Goal: Transaction & Acquisition: Purchase product/service

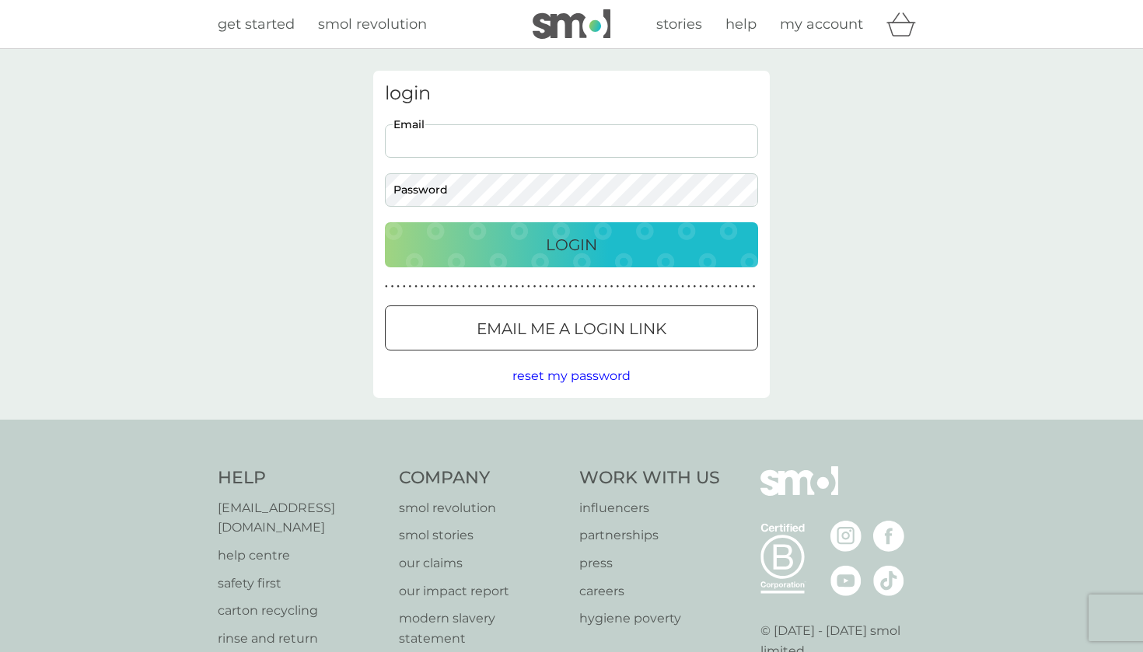
type input "amb87@cantab.net"
click at [571, 244] on button "Login" at bounding box center [571, 244] width 373 height 45
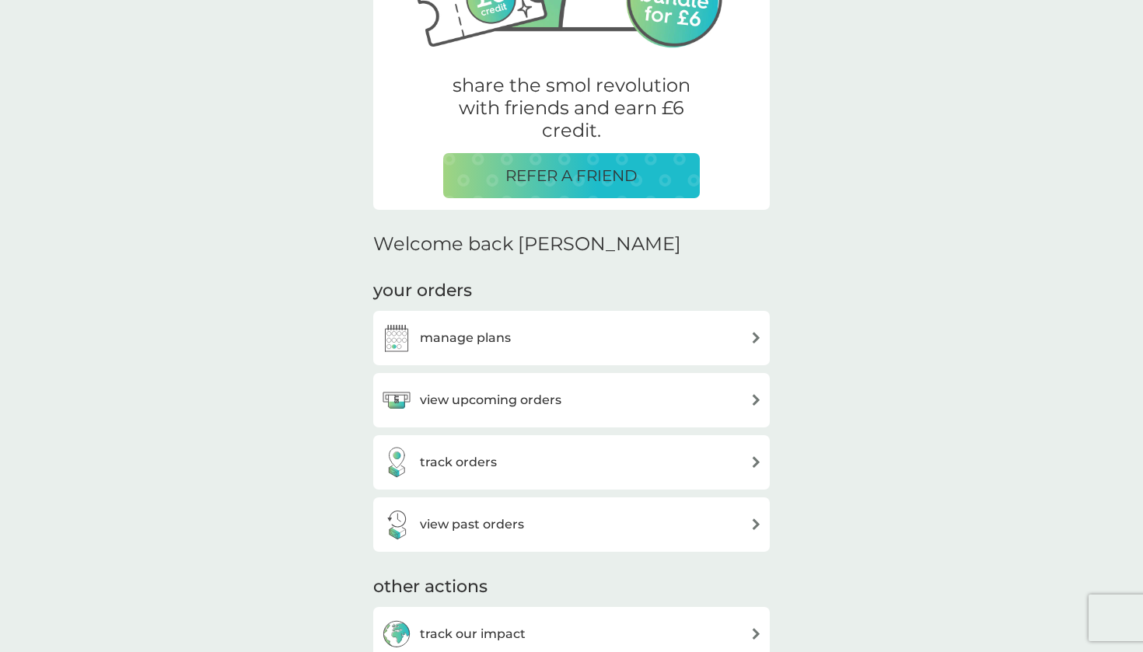
scroll to position [250, 0]
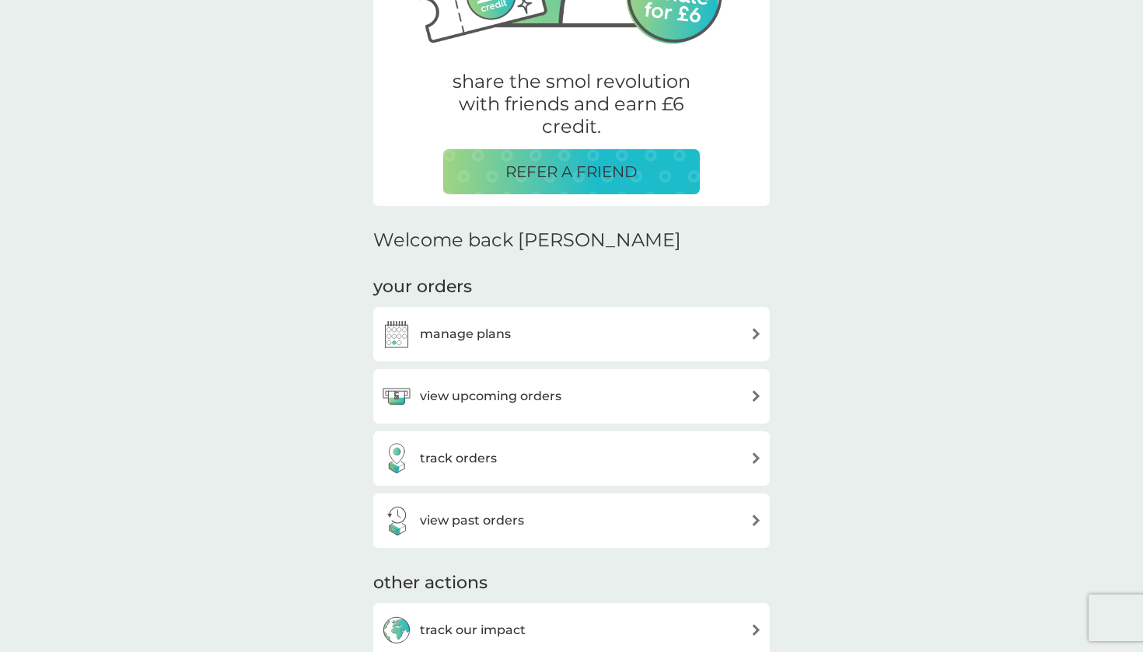
click at [481, 333] on h3 "manage plans" at bounding box center [465, 334] width 91 height 20
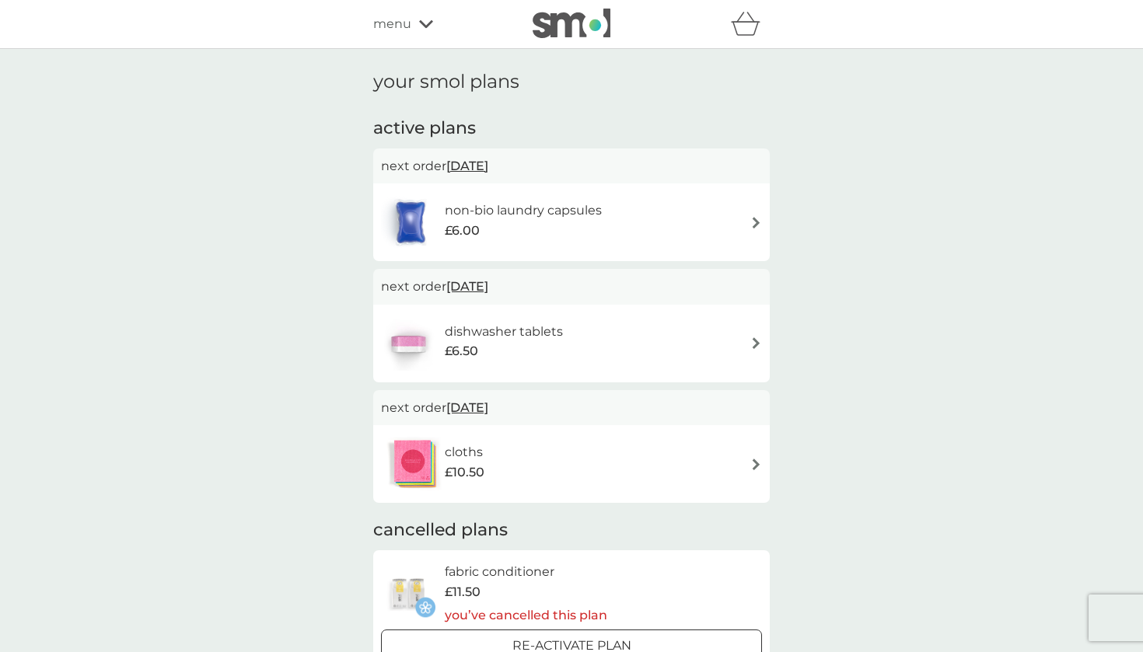
click at [760, 226] on img at bounding box center [756, 223] width 12 height 12
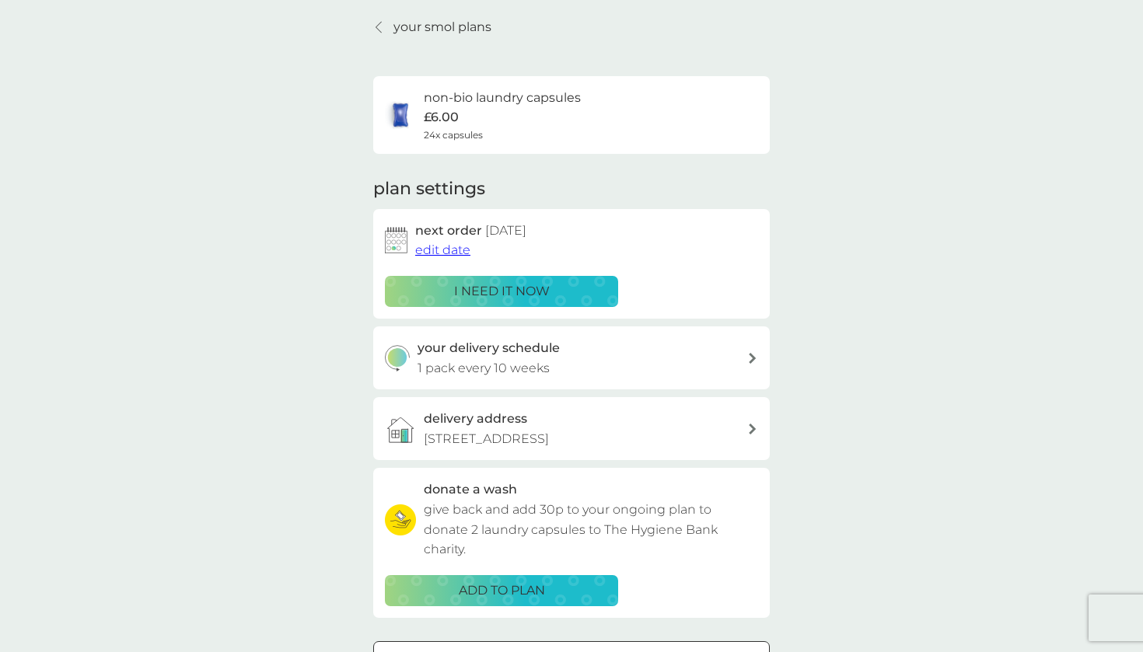
scroll to position [59, 0]
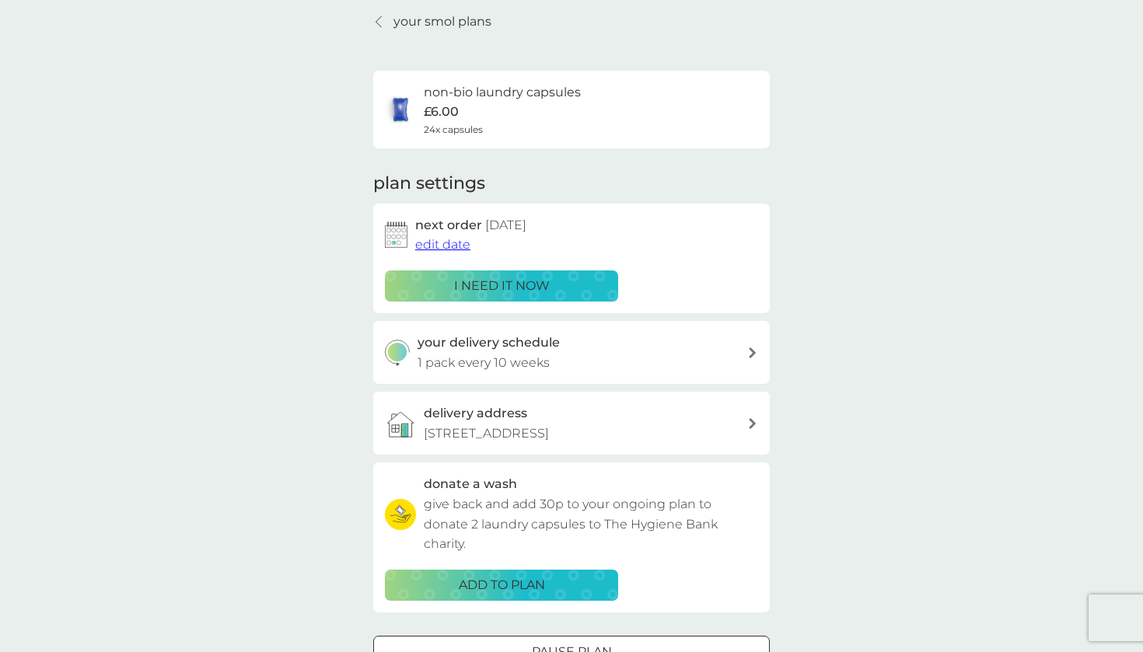
click at [455, 246] on span "edit date" at bounding box center [442, 244] width 55 height 15
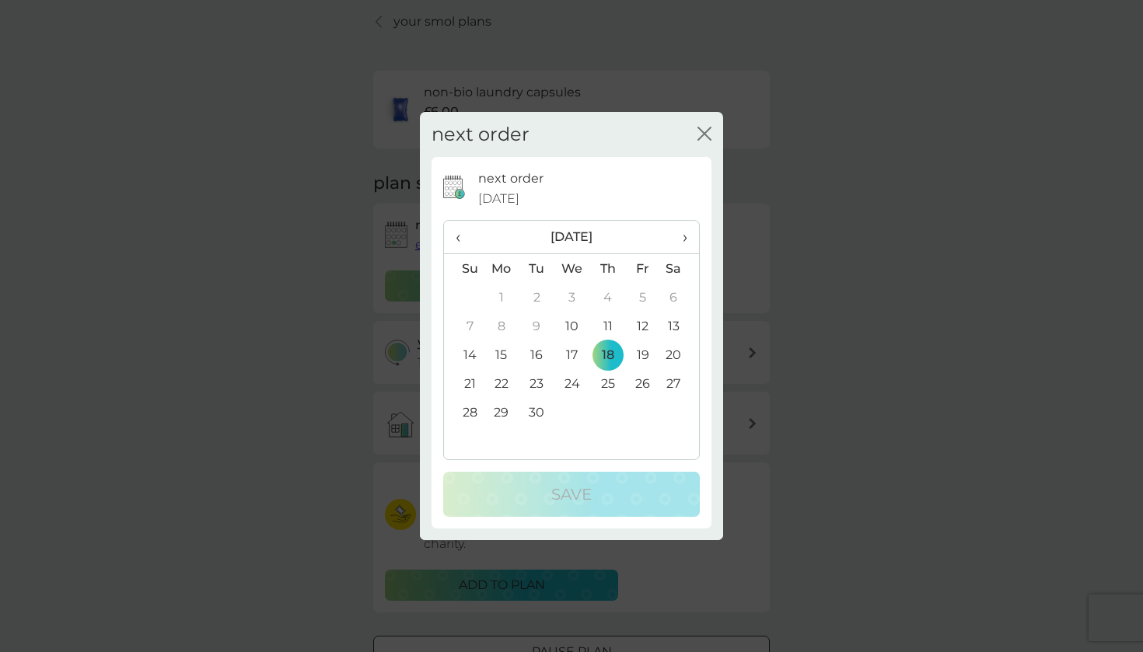
click at [686, 237] on span "›" at bounding box center [680, 237] width 16 height 33
click at [573, 353] on td "15" at bounding box center [572, 355] width 36 height 29
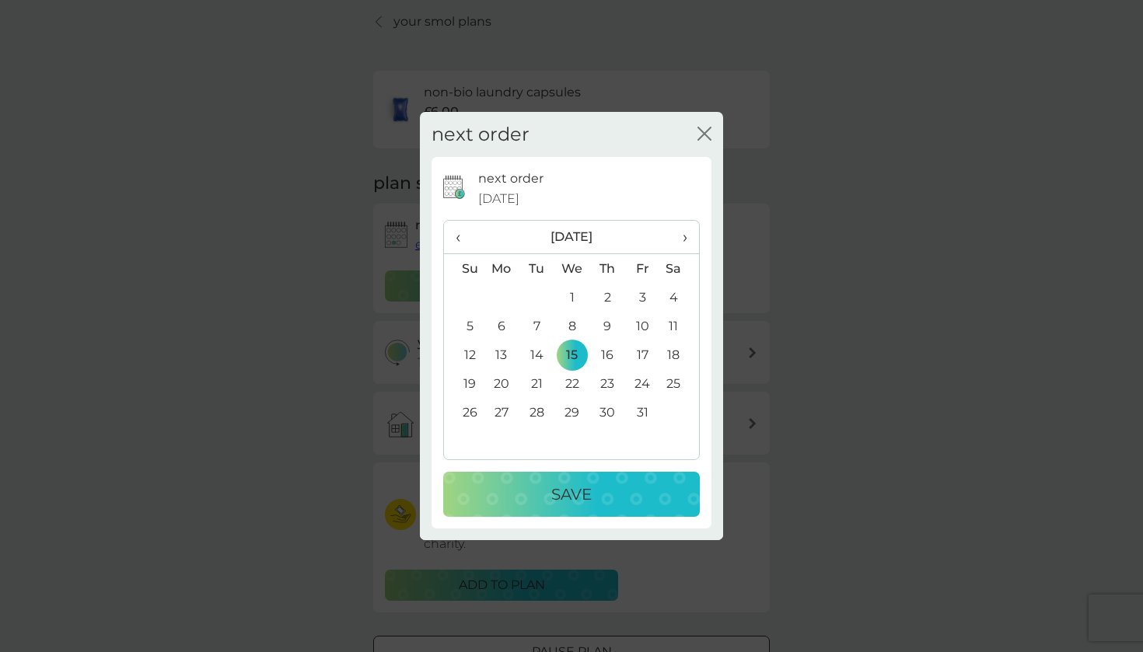
click at [565, 493] on p "Save" at bounding box center [571, 494] width 40 height 25
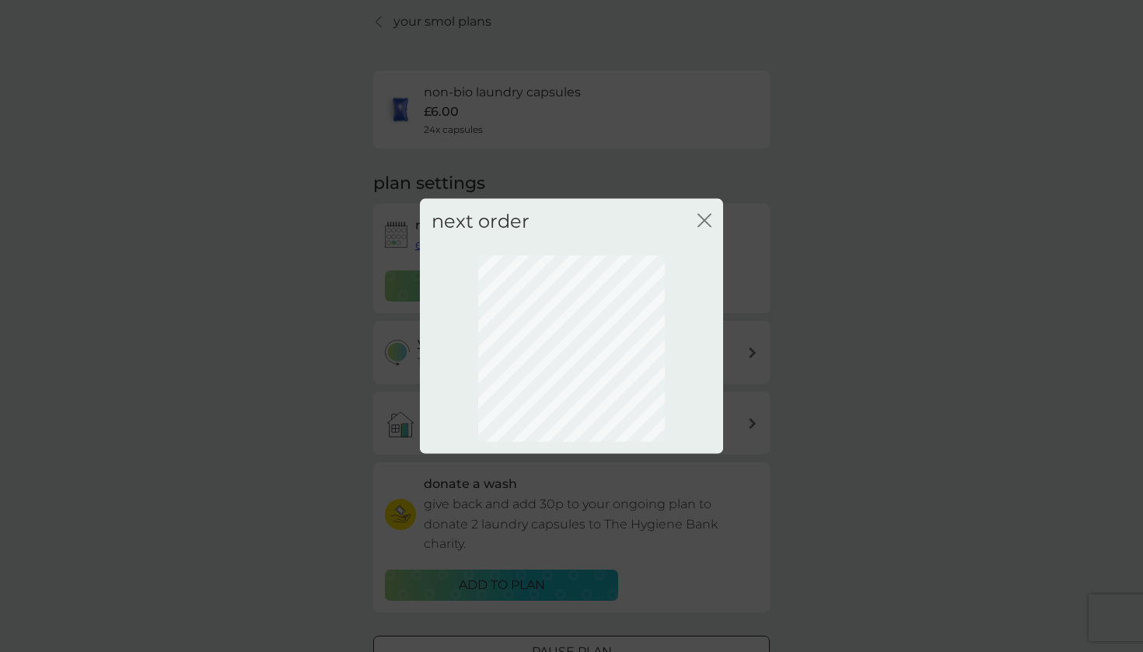
scroll to position [0, 0]
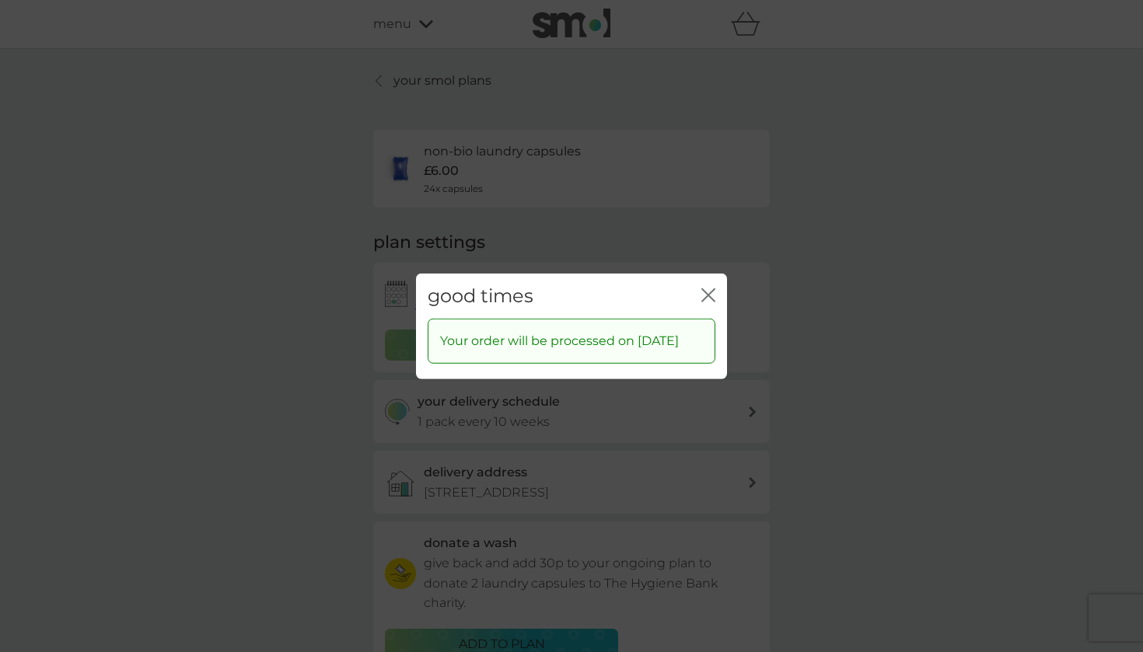
click at [708, 288] on icon "close" at bounding box center [708, 295] width 14 height 14
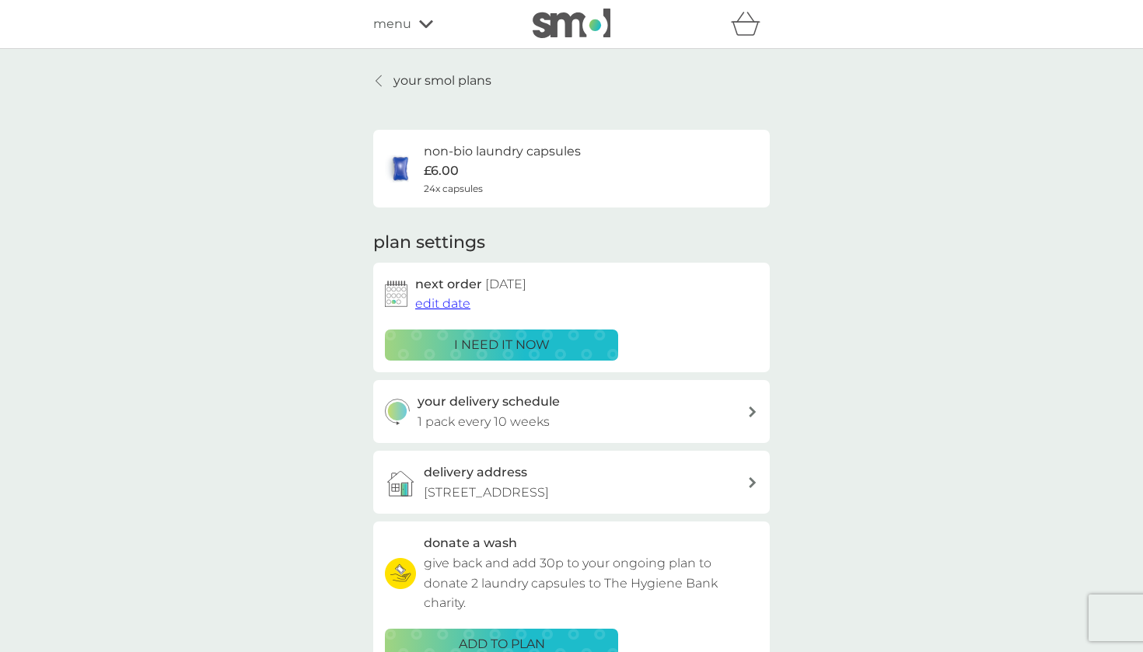
click at [383, 75] on div at bounding box center [379, 81] width 11 height 12
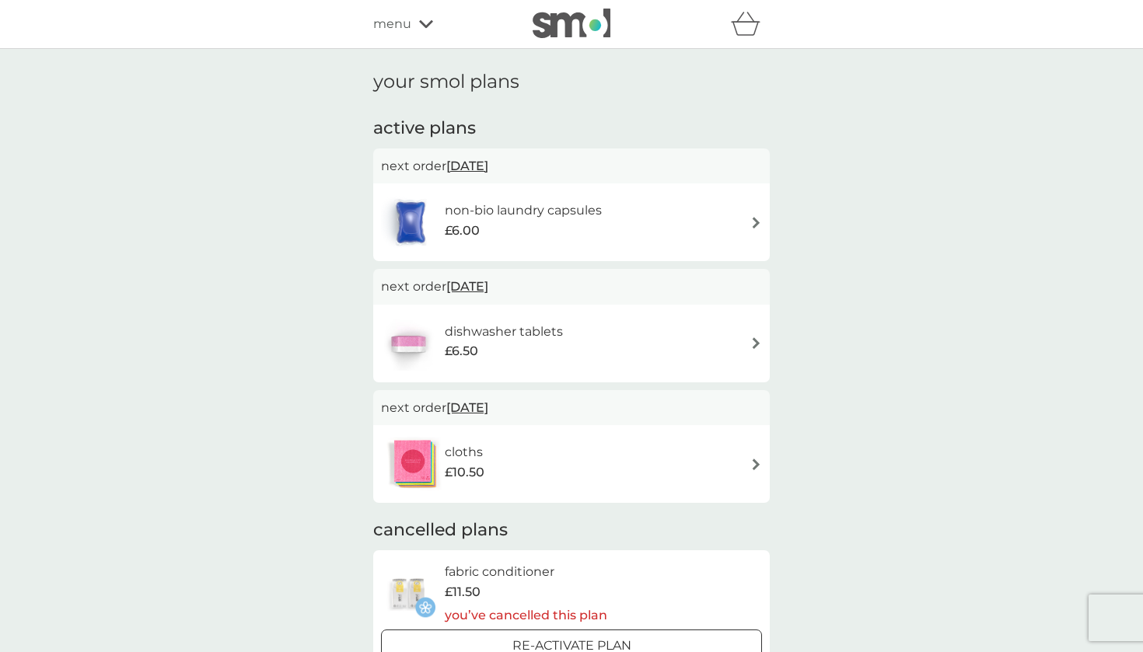
click at [407, 24] on span "menu" at bounding box center [392, 24] width 38 height 20
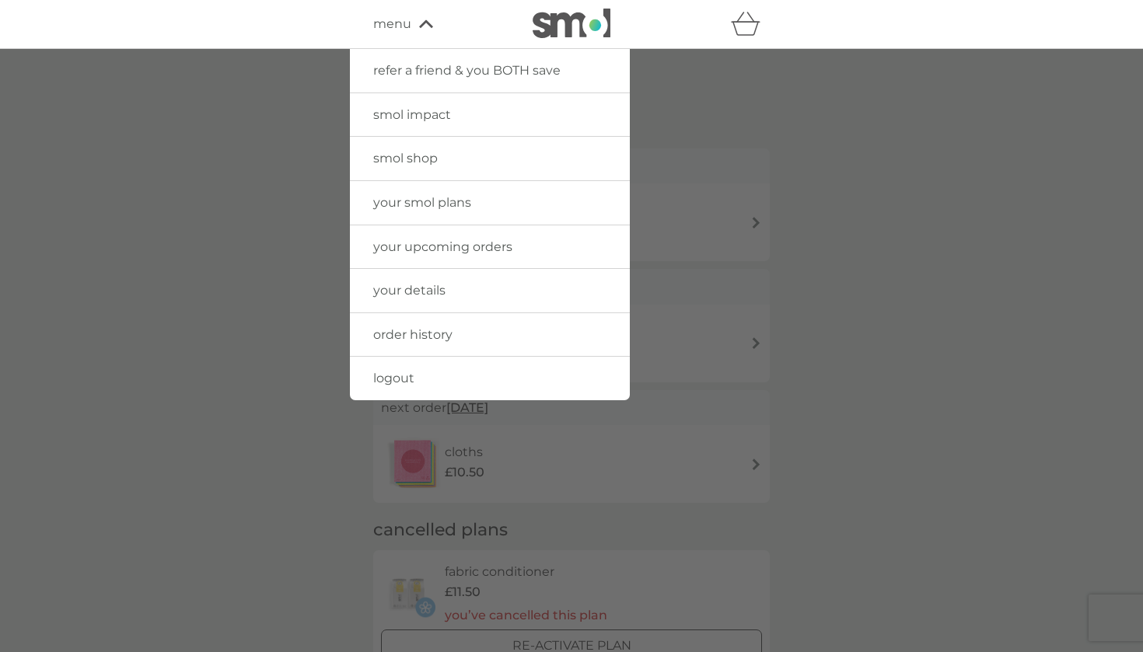
click at [399, 153] on span "smol shop" at bounding box center [405, 158] width 65 height 15
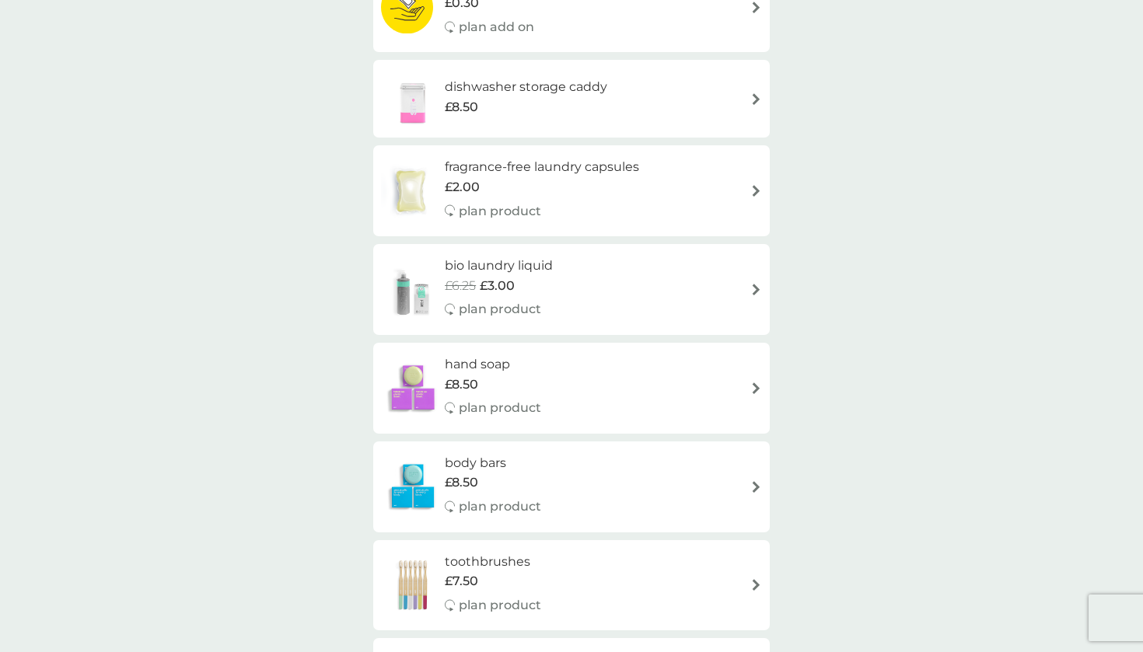
scroll to position [851, 0]
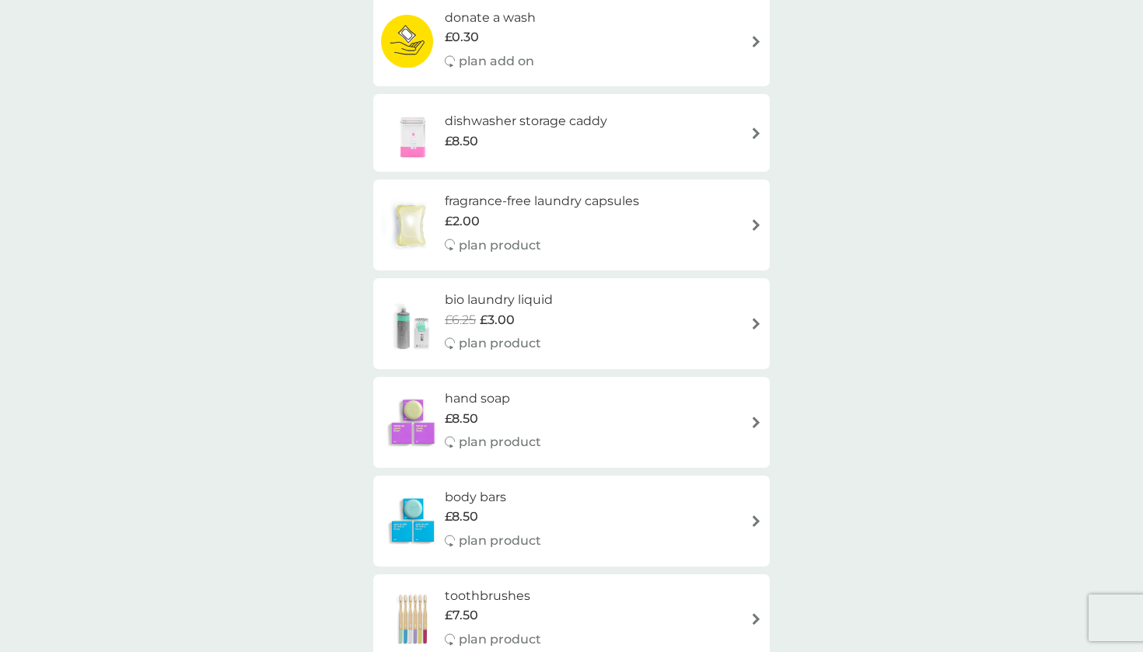
click at [466, 193] on h6 "fragrance-free laundry capsules" at bounding box center [542, 201] width 194 height 20
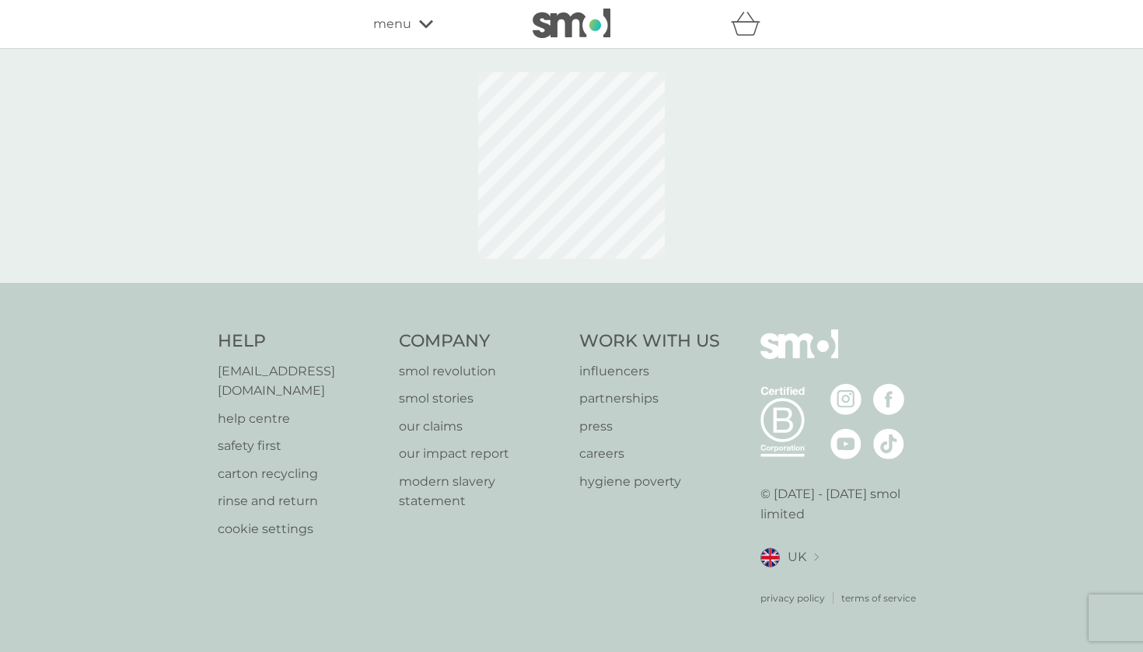
select select "42"
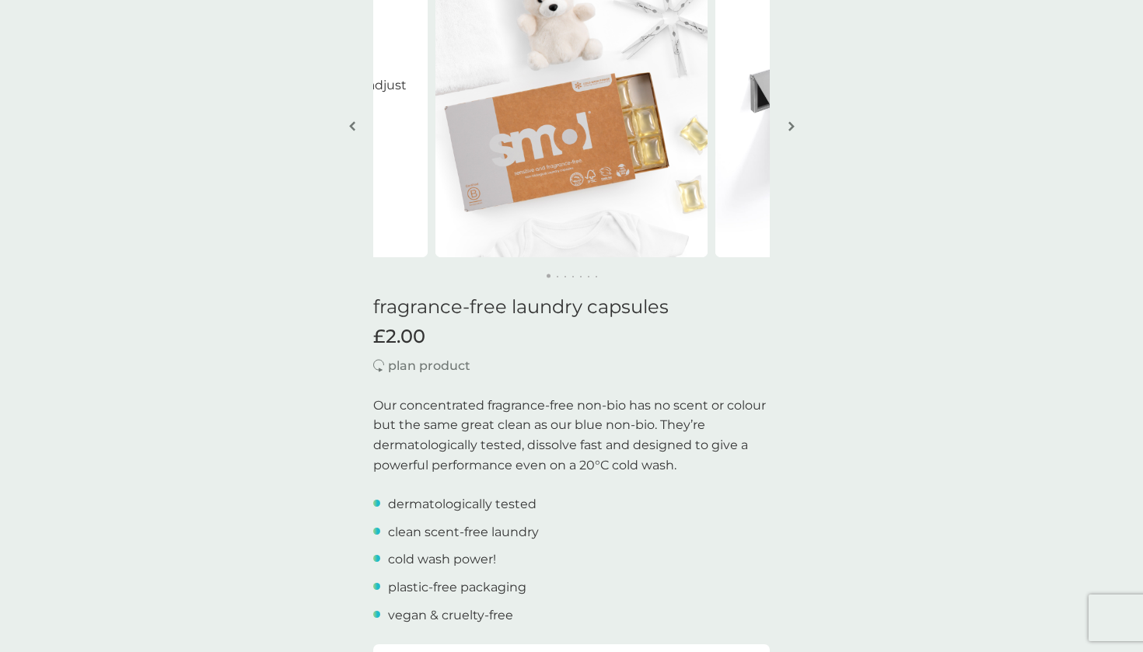
scroll to position [146, 0]
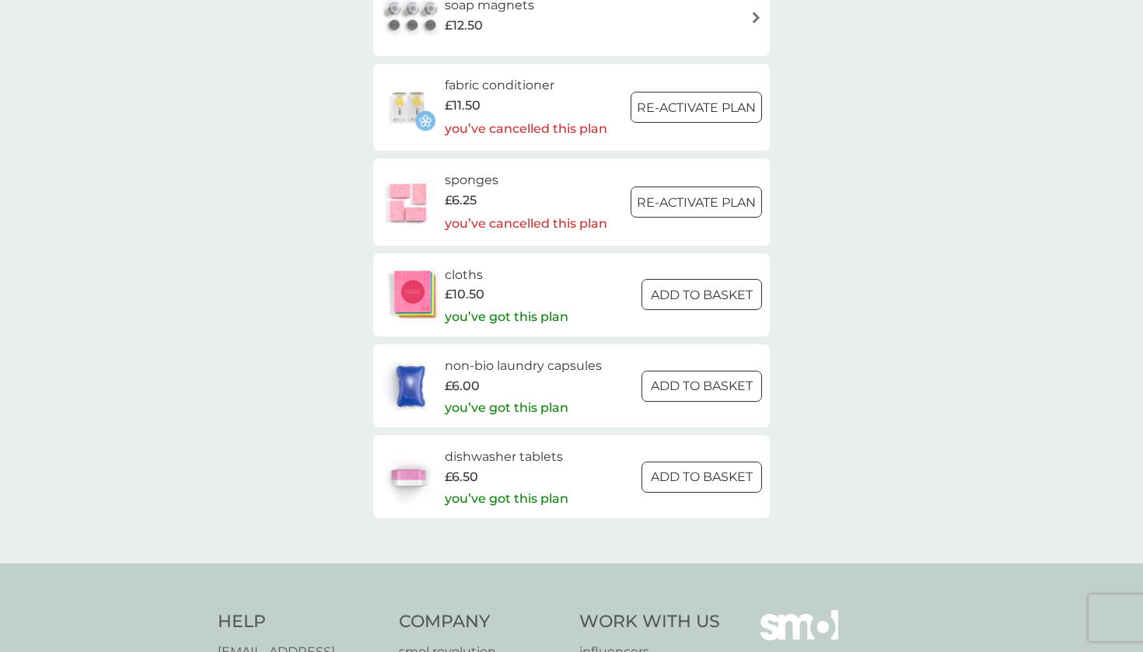
scroll to position [2219, 0]
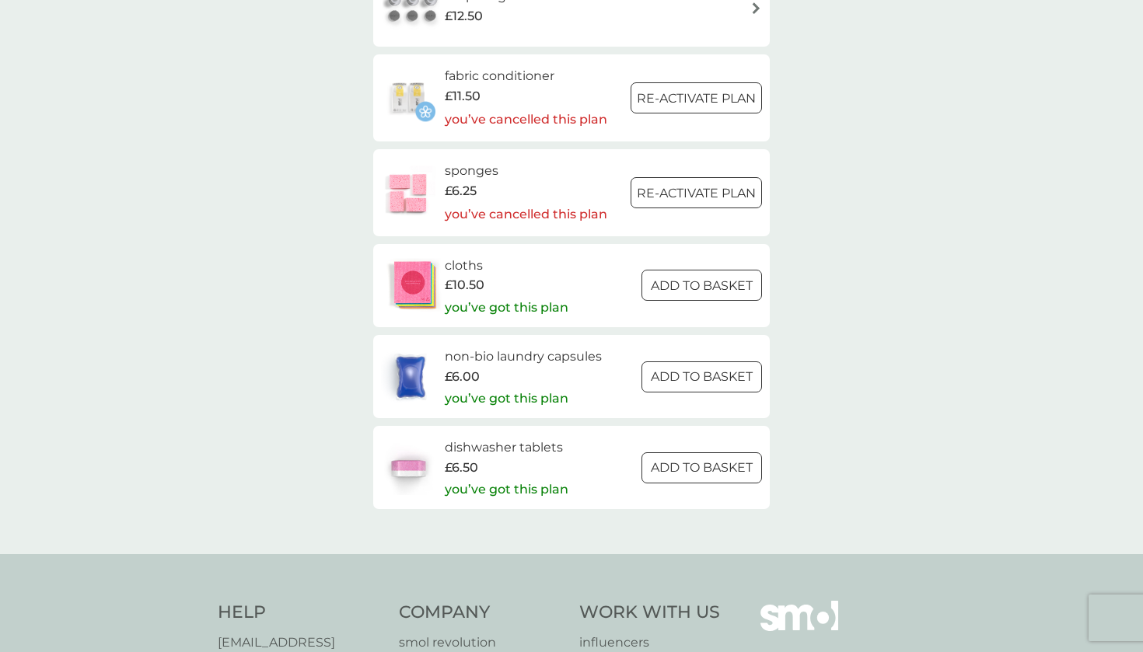
click at [467, 347] on h6 "non-bio laundry capsules" at bounding box center [523, 357] width 157 height 20
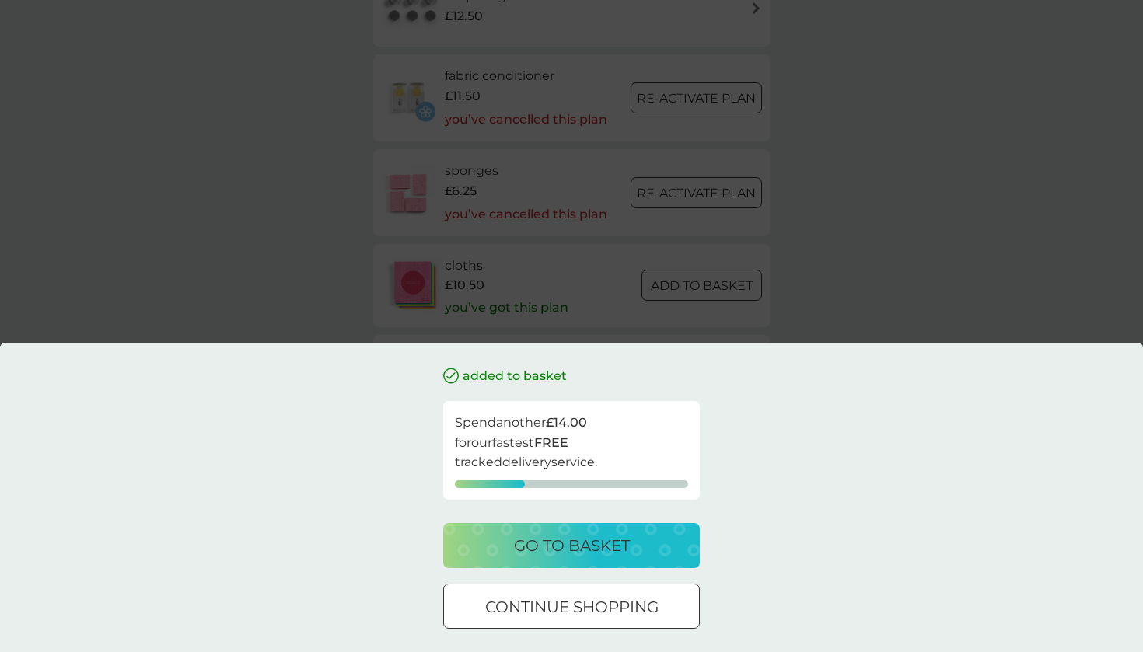
click at [327, 320] on div "added to basket Spend another £14.00 for our fastest FREE tracked delivery serv…" at bounding box center [571, 326] width 1143 height 652
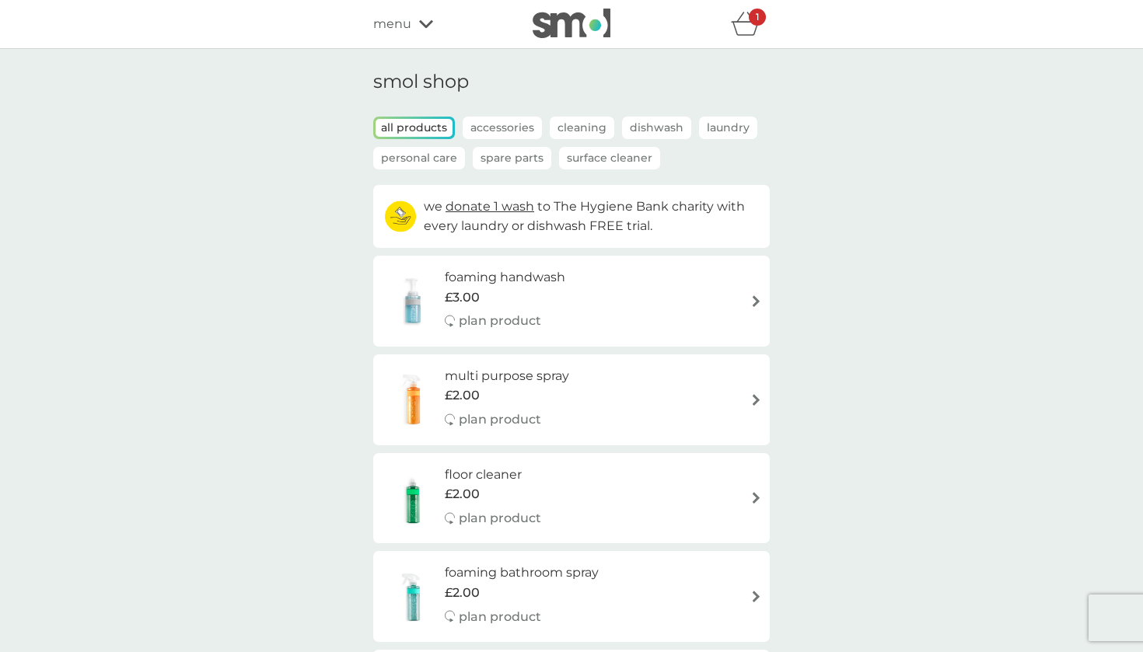
scroll to position [0, 0]
click at [707, 128] on p "Laundry" at bounding box center [728, 128] width 58 height 23
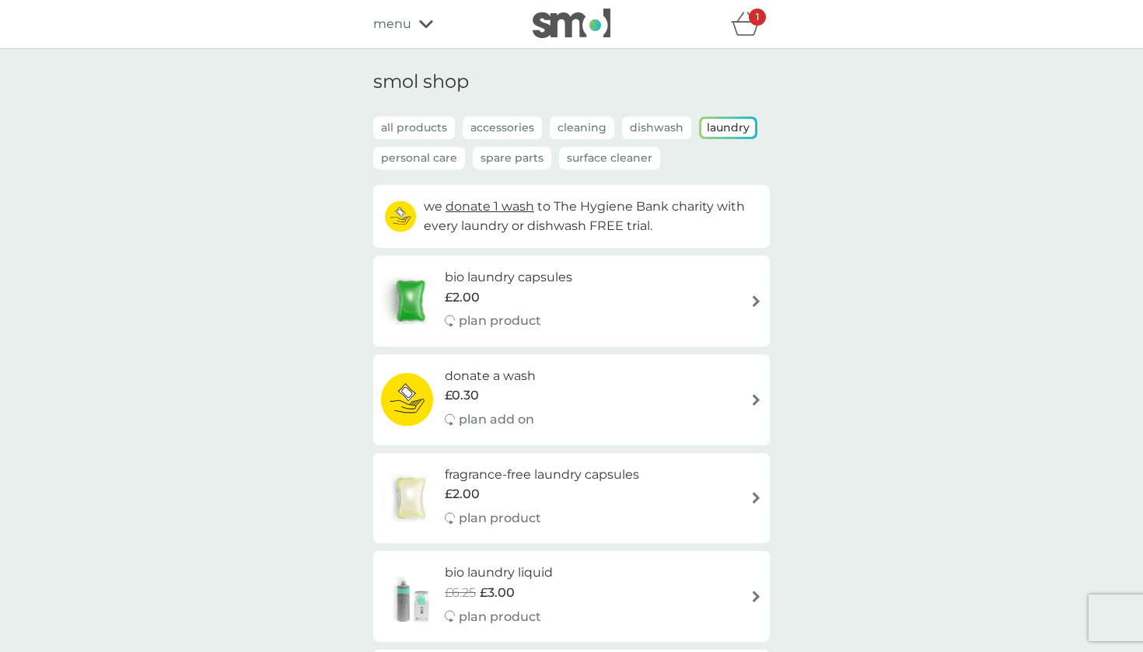
click at [748, 23] on icon "basket" at bounding box center [745, 29] width 26 height 14
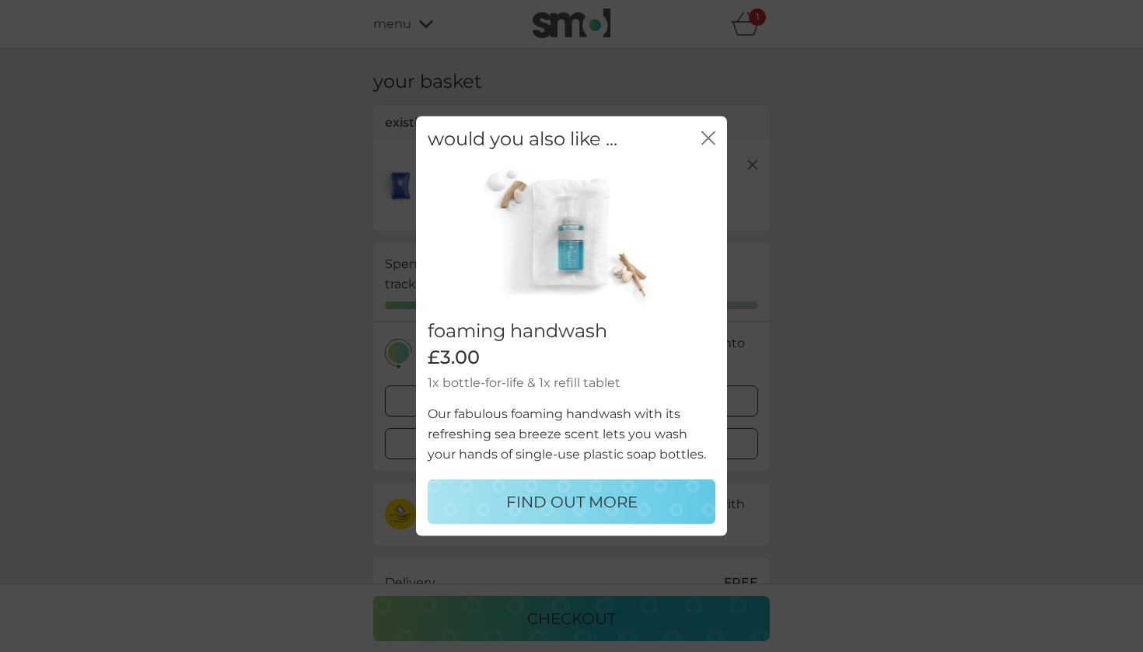
click at [703, 135] on icon "close" at bounding box center [705, 137] width 6 height 12
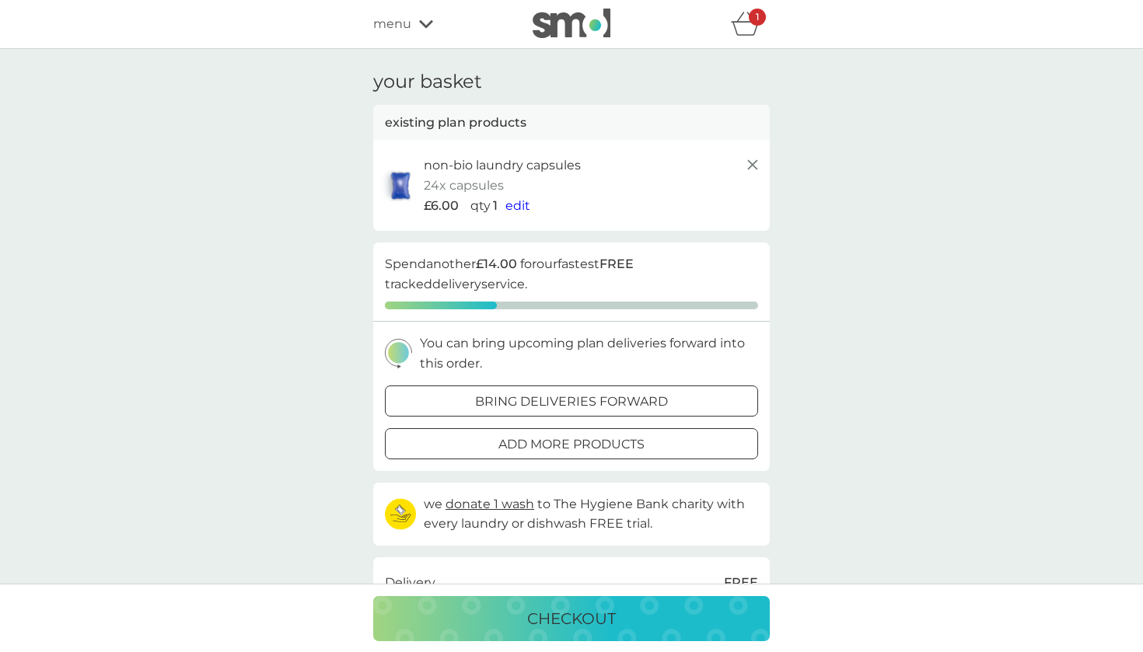
click at [752, 168] on icon at bounding box center [752, 164] width 19 height 19
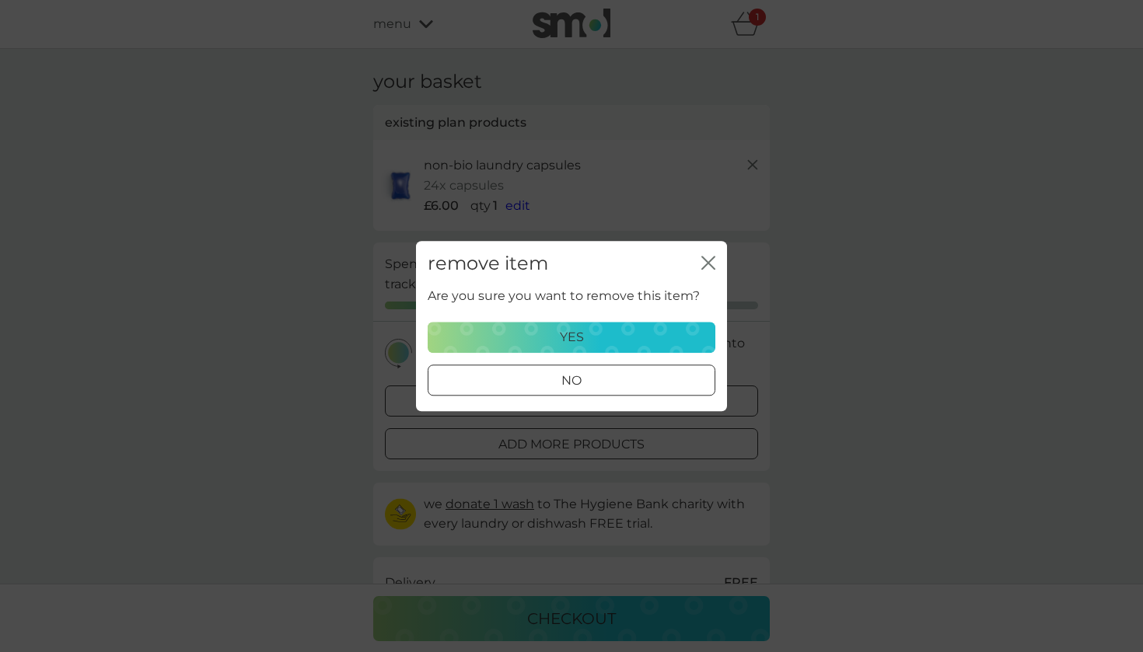
click at [587, 341] on div "yes" at bounding box center [571, 337] width 267 height 20
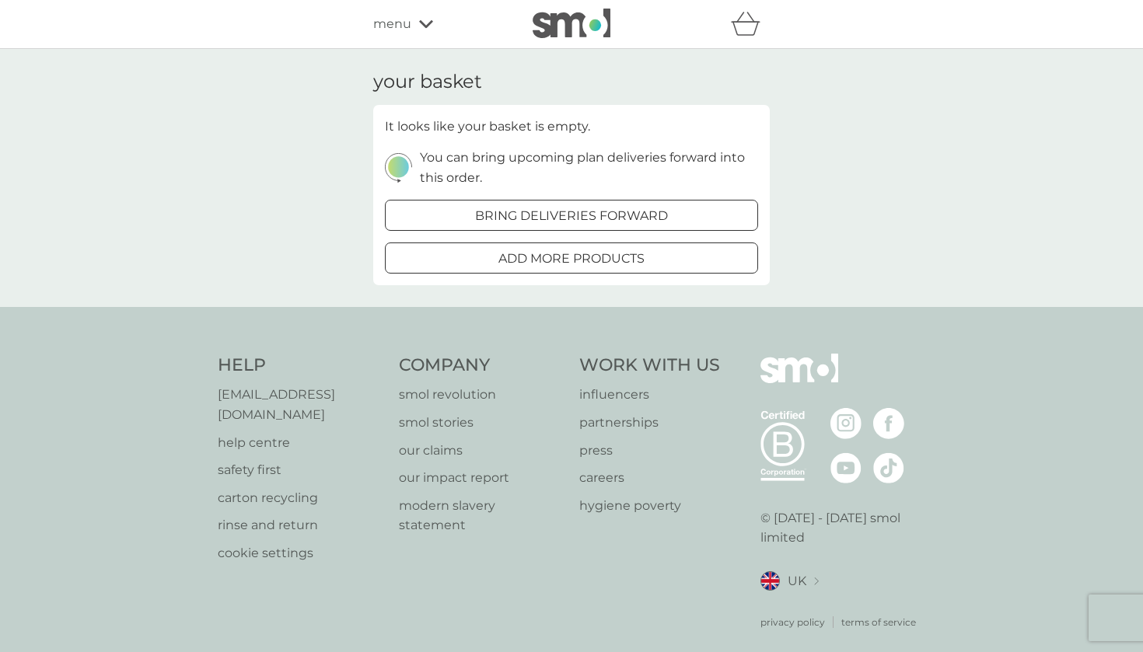
click at [392, 30] on span "menu" at bounding box center [392, 24] width 38 height 20
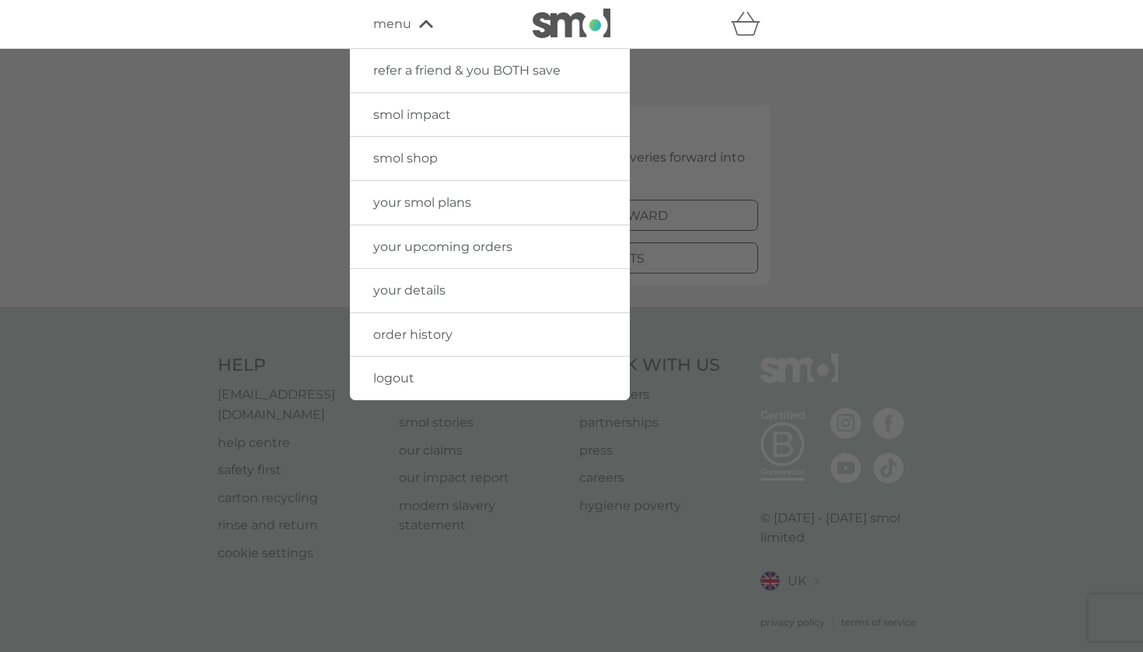
click at [409, 246] on span "your upcoming orders" at bounding box center [442, 246] width 139 height 15
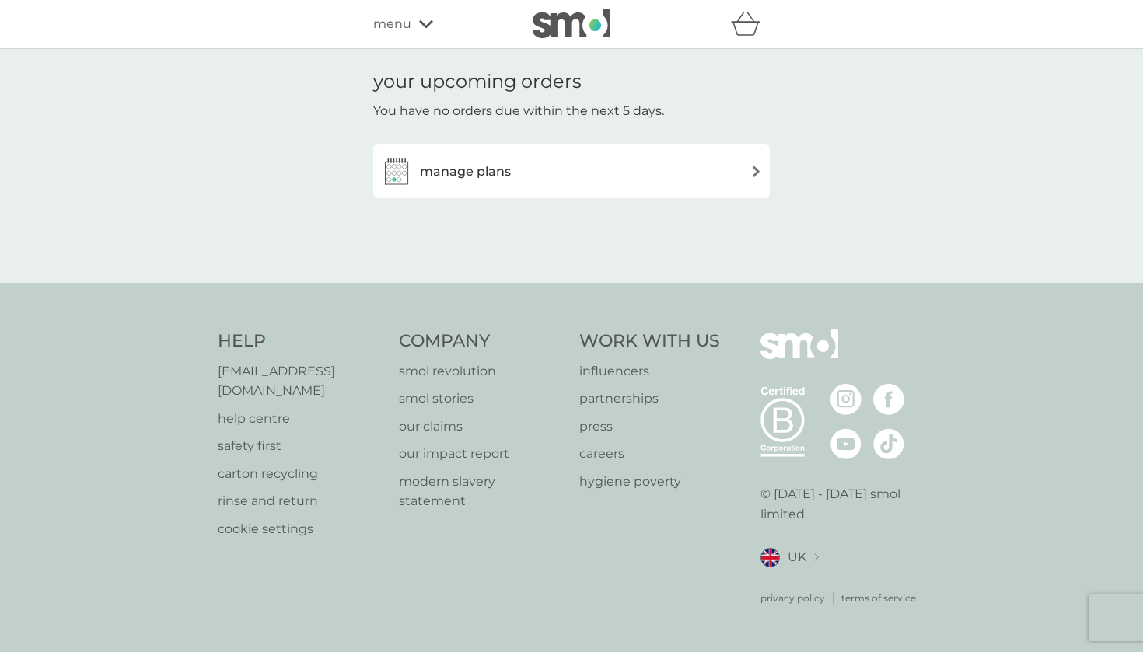
click at [440, 169] on h3 "manage plans" at bounding box center [465, 172] width 91 height 20
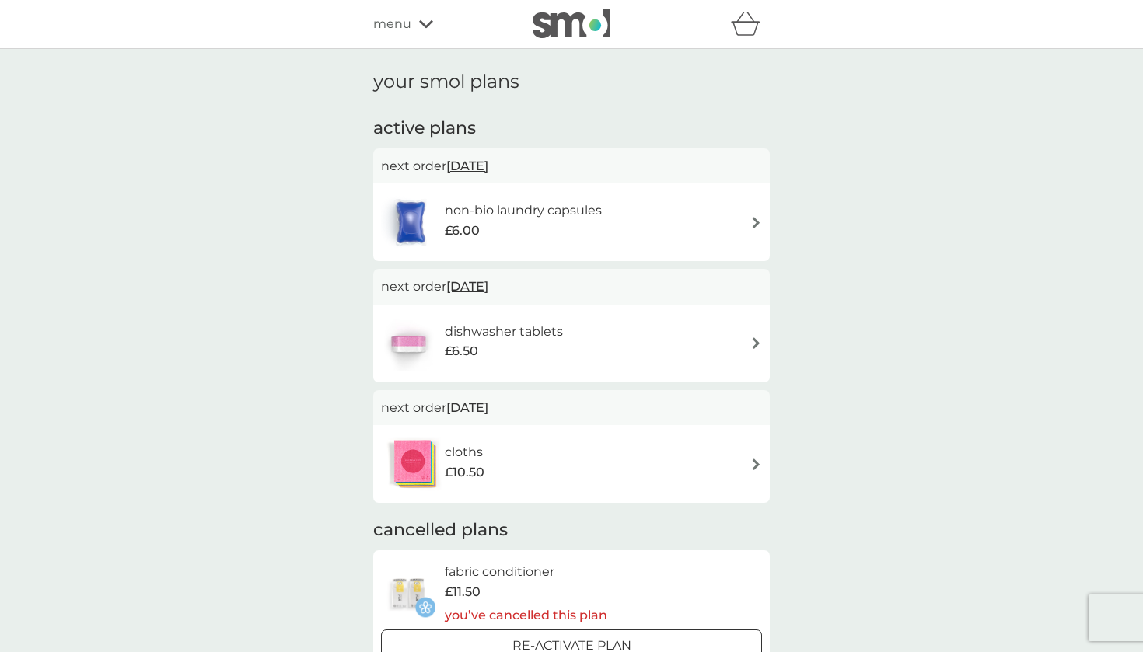
click at [411, 211] on img at bounding box center [410, 222] width 59 height 54
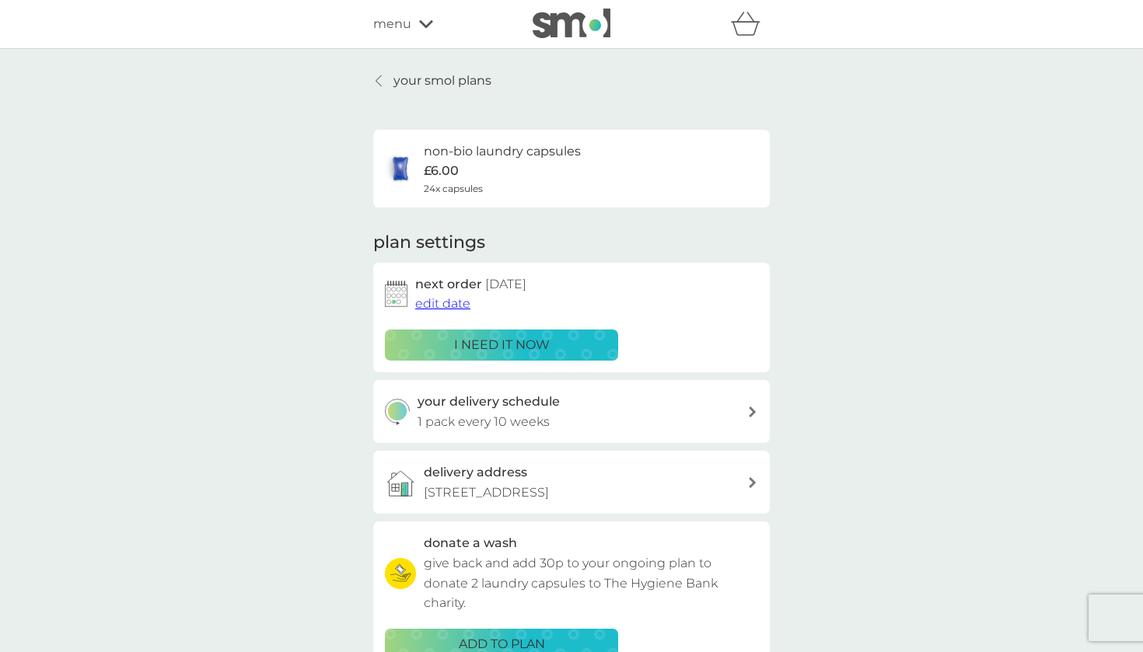
click at [413, 23] on div "menu" at bounding box center [439, 24] width 132 height 20
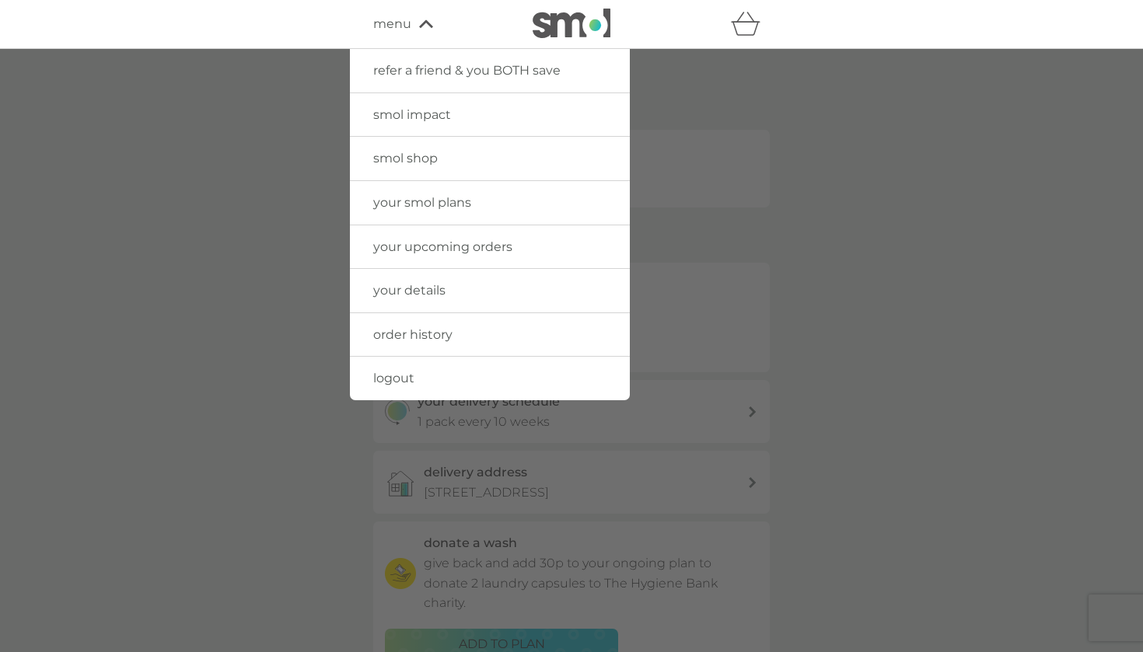
click at [410, 153] on span "smol shop" at bounding box center [405, 158] width 65 height 15
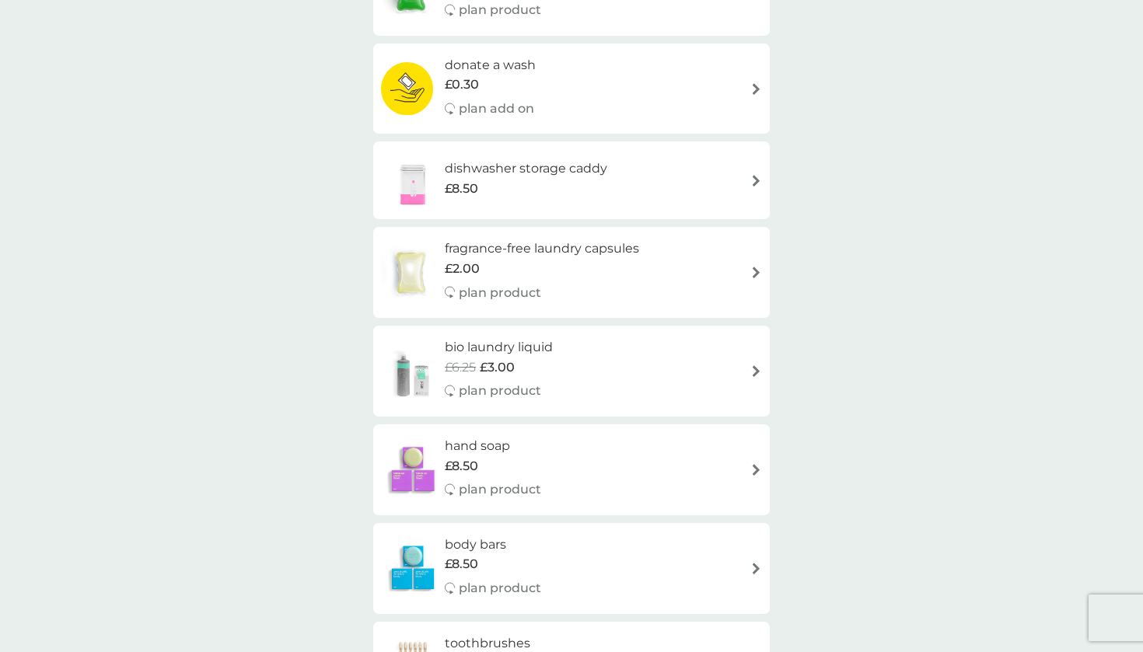
scroll to position [800, 0]
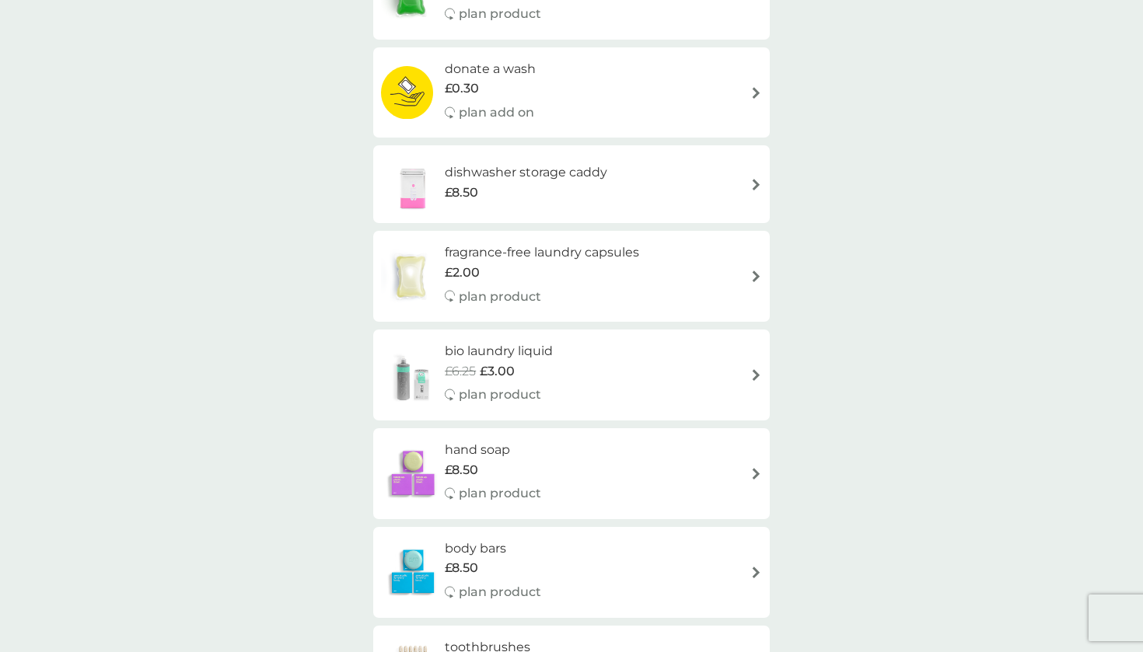
click at [458, 243] on h6 "fragrance-free laundry capsules" at bounding box center [542, 253] width 194 height 20
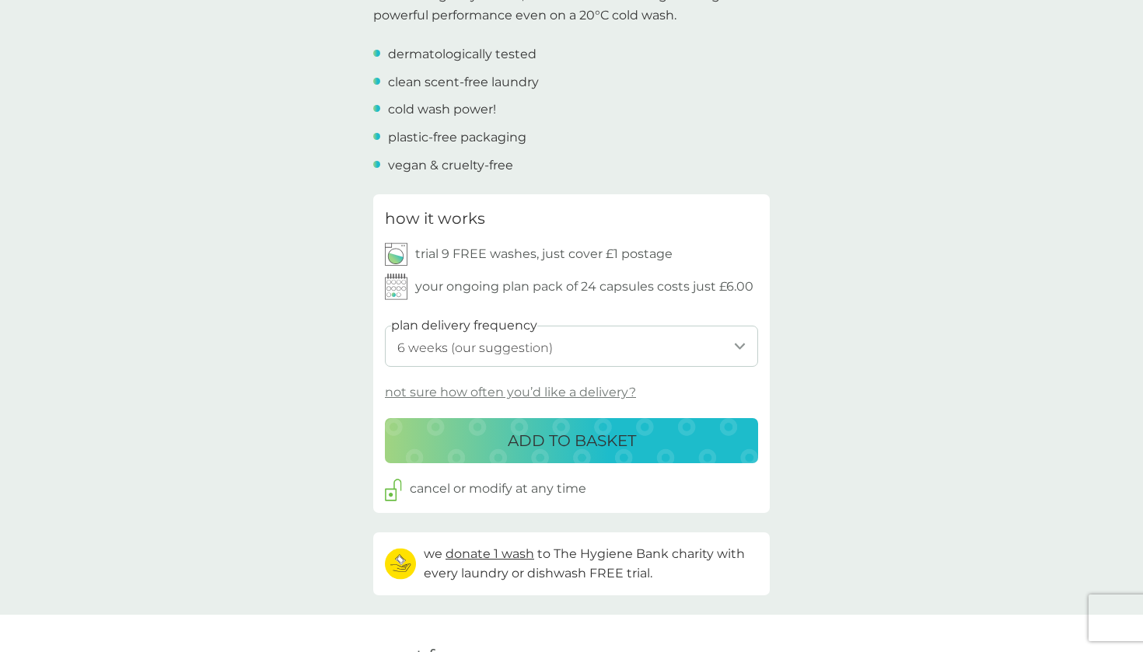
scroll to position [594, 0]
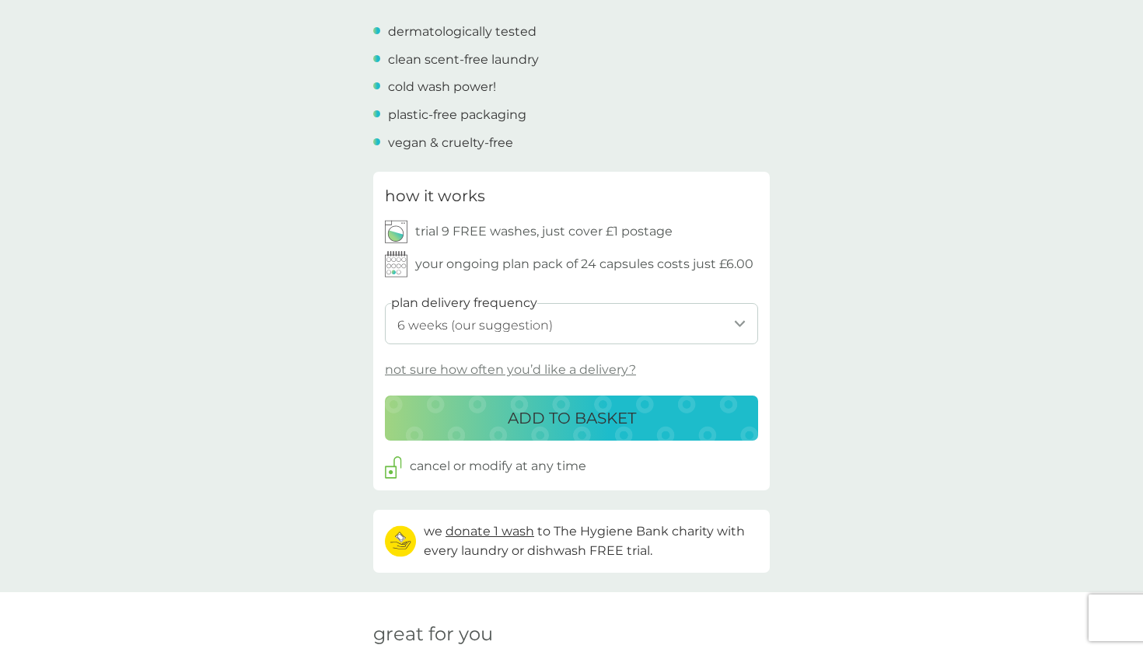
click at [495, 312] on select "1 week 2 weeks 3 weeks 4 weeks 5 weeks 6 weeks (our suggestion) 7 weeks 8 weeks…" at bounding box center [571, 323] width 373 height 41
click at [425, 316] on select "1 week 2 weeks 3 weeks 4 weeks 5 weeks 6 weeks (our suggestion) 7 weeks 8 weeks…" at bounding box center [571, 323] width 373 height 41
select select "119"
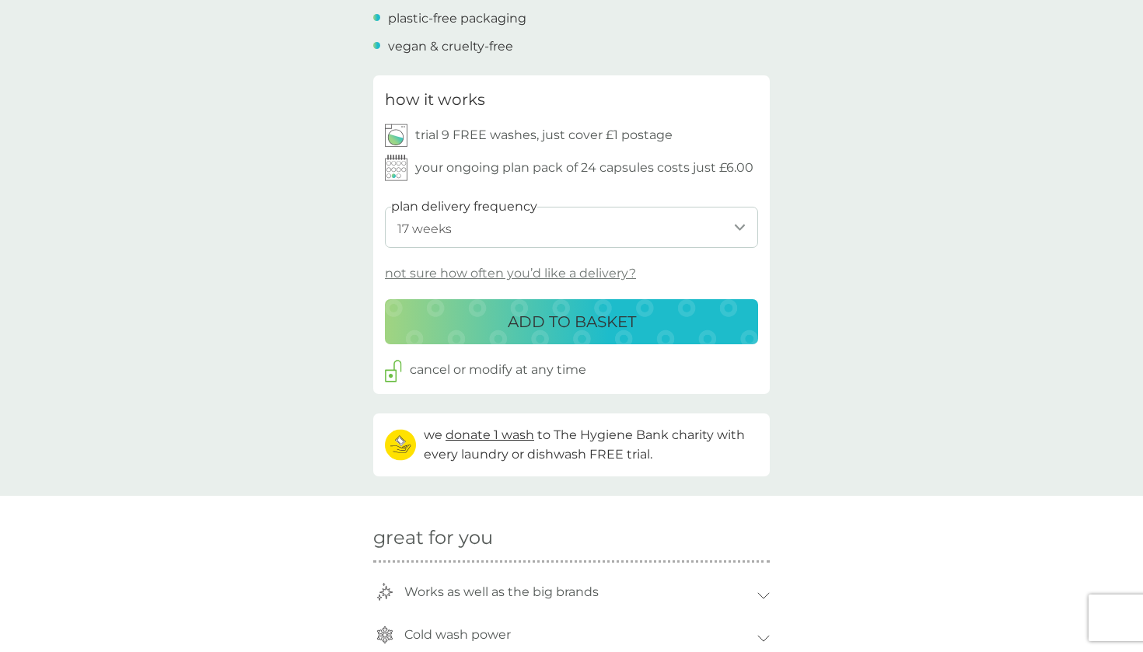
scroll to position [702, 0]
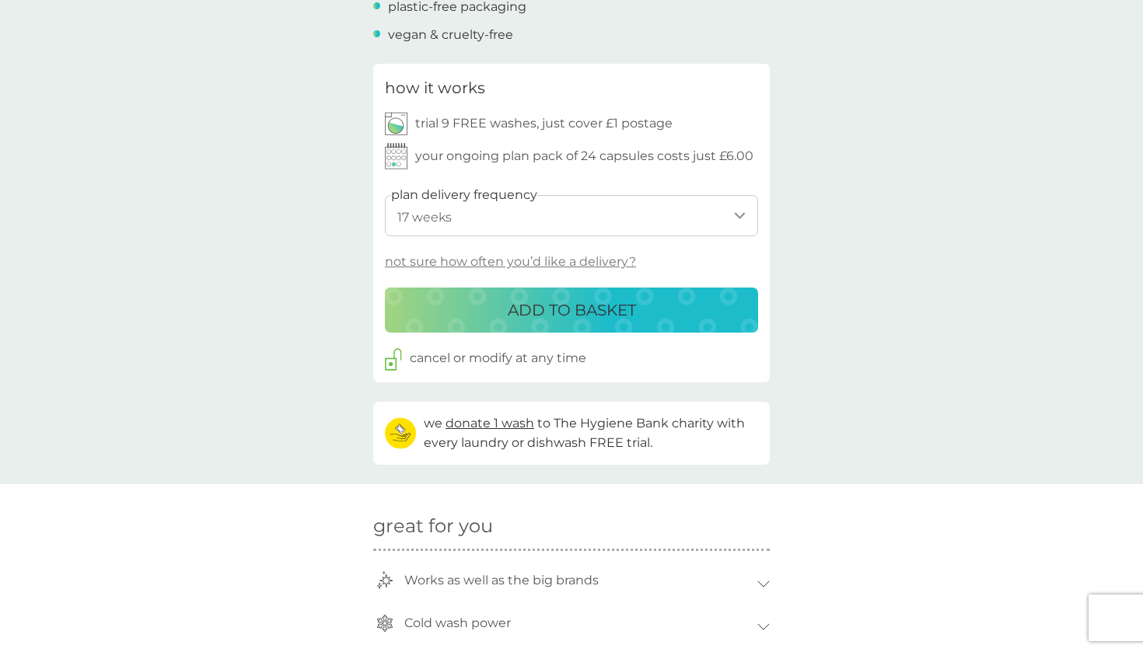
click at [533, 303] on p "ADD TO BASKET" at bounding box center [572, 310] width 128 height 25
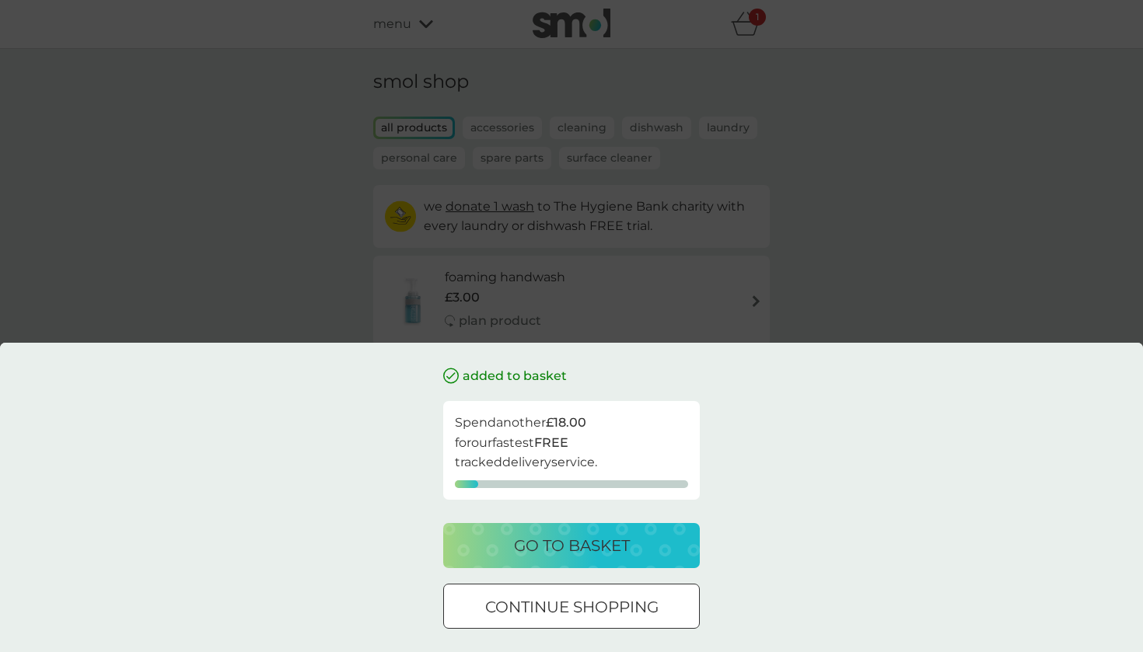
click at [314, 264] on div "added to basket Spend another £18.00 for our fastest FREE tracked delivery serv…" at bounding box center [571, 326] width 1143 height 652
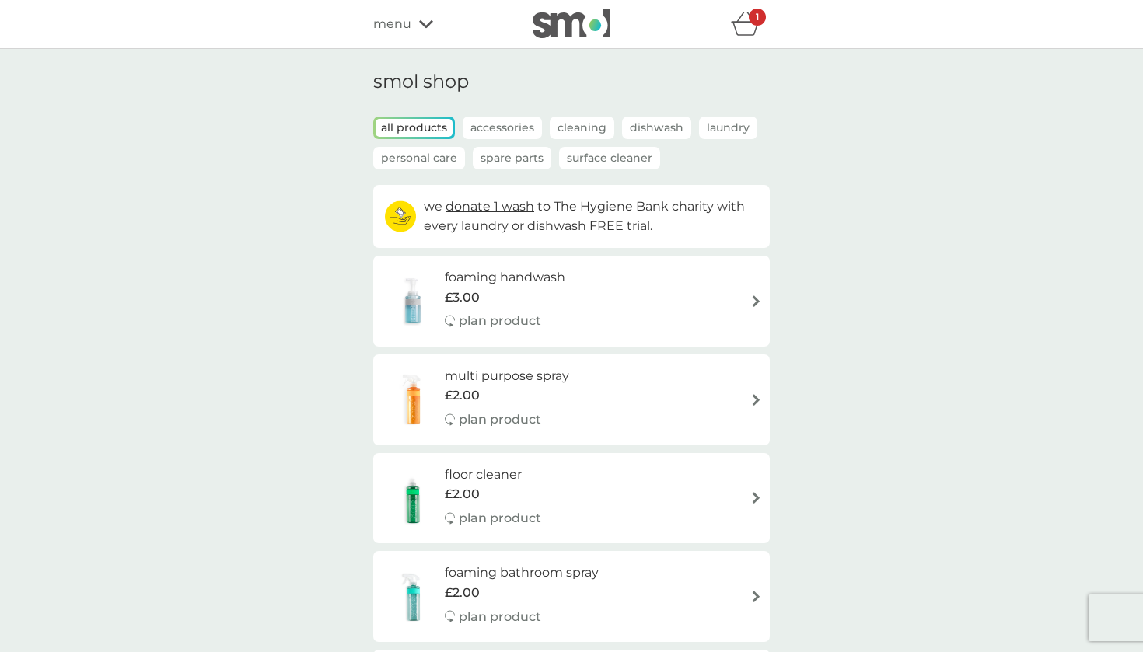
click at [749, 28] on icon "basket" at bounding box center [746, 24] width 30 height 24
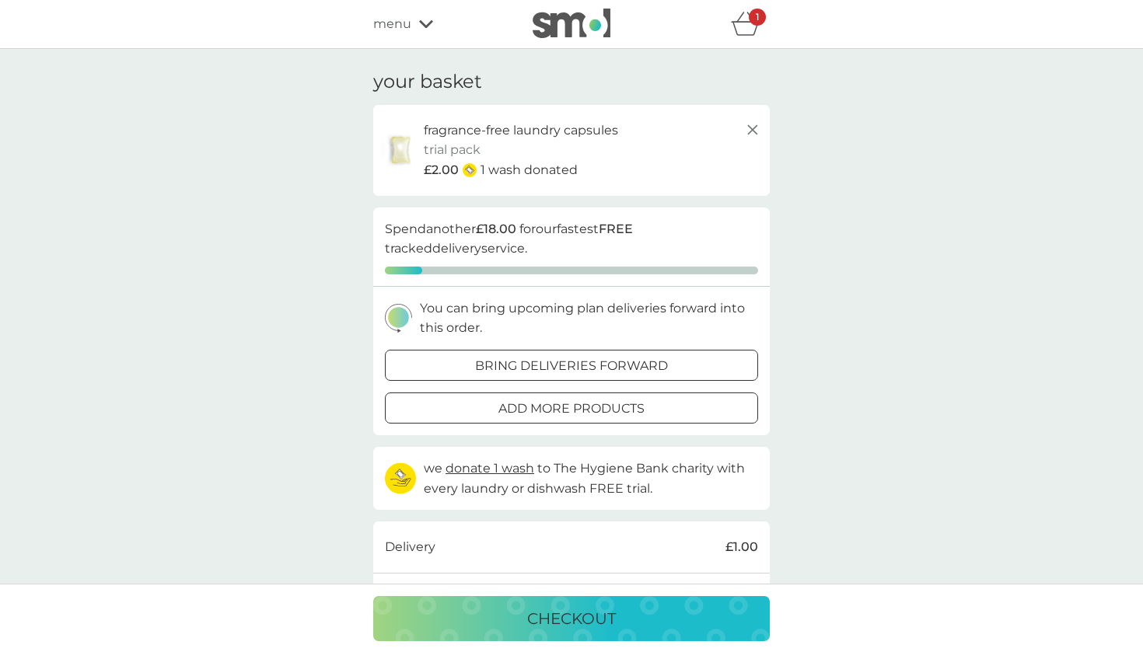
click at [749, 126] on line at bounding box center [752, 129] width 9 height 9
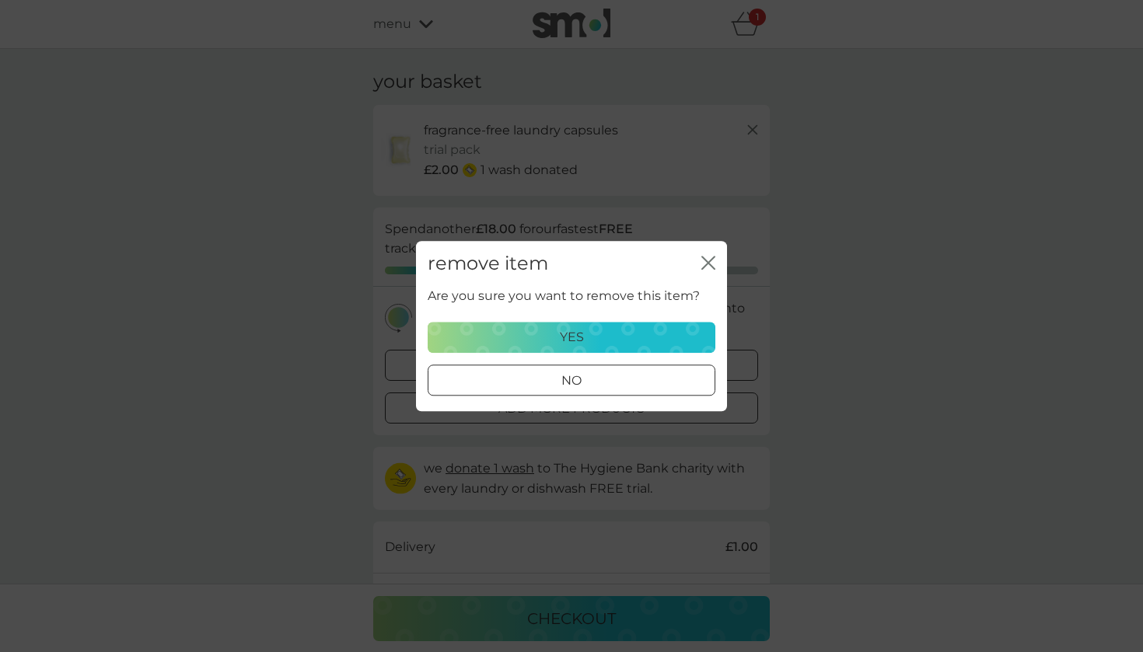
click at [561, 330] on p "yes" at bounding box center [572, 337] width 24 height 20
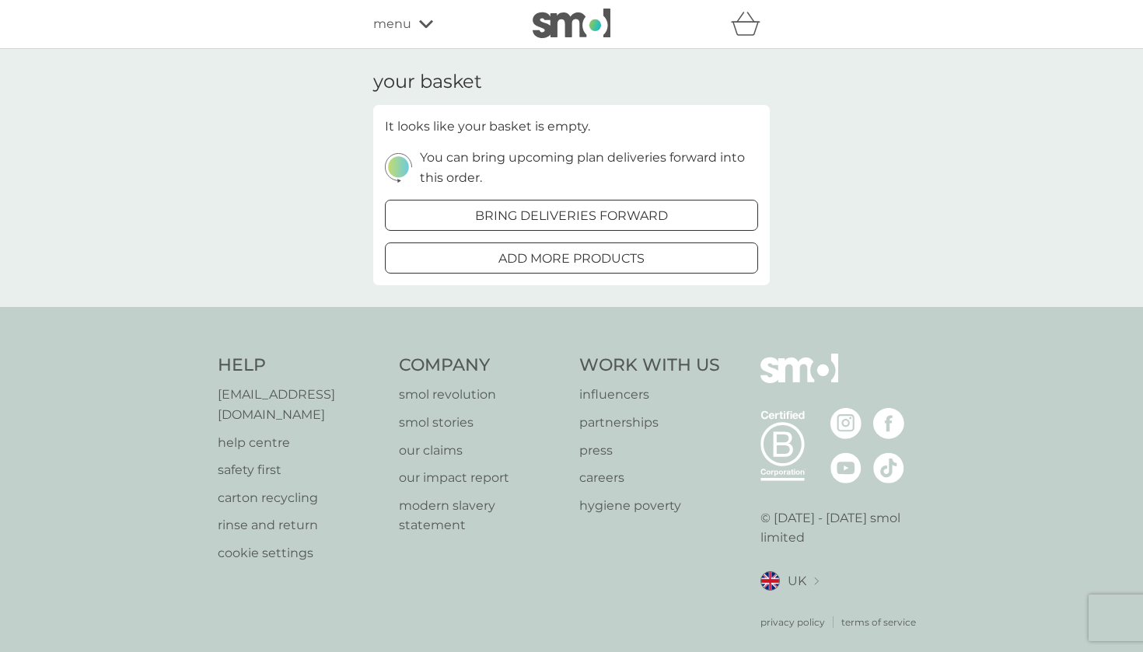
click at [396, 32] on span "menu" at bounding box center [392, 24] width 38 height 20
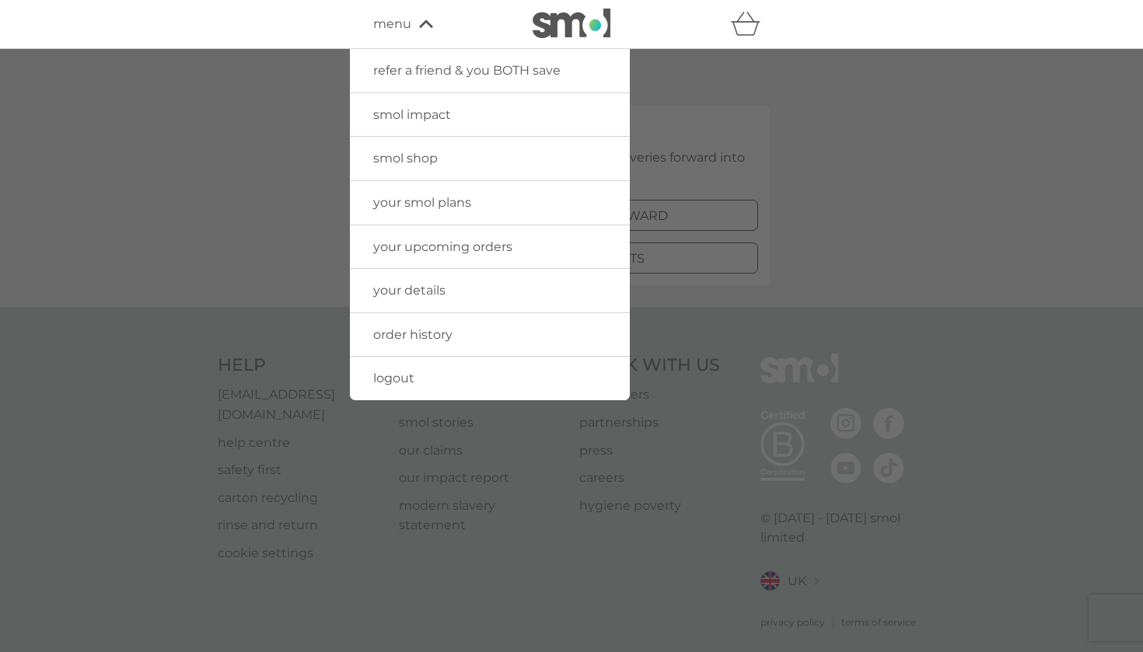
click at [406, 253] on link "your upcoming orders" at bounding box center [490, 247] width 280 height 44
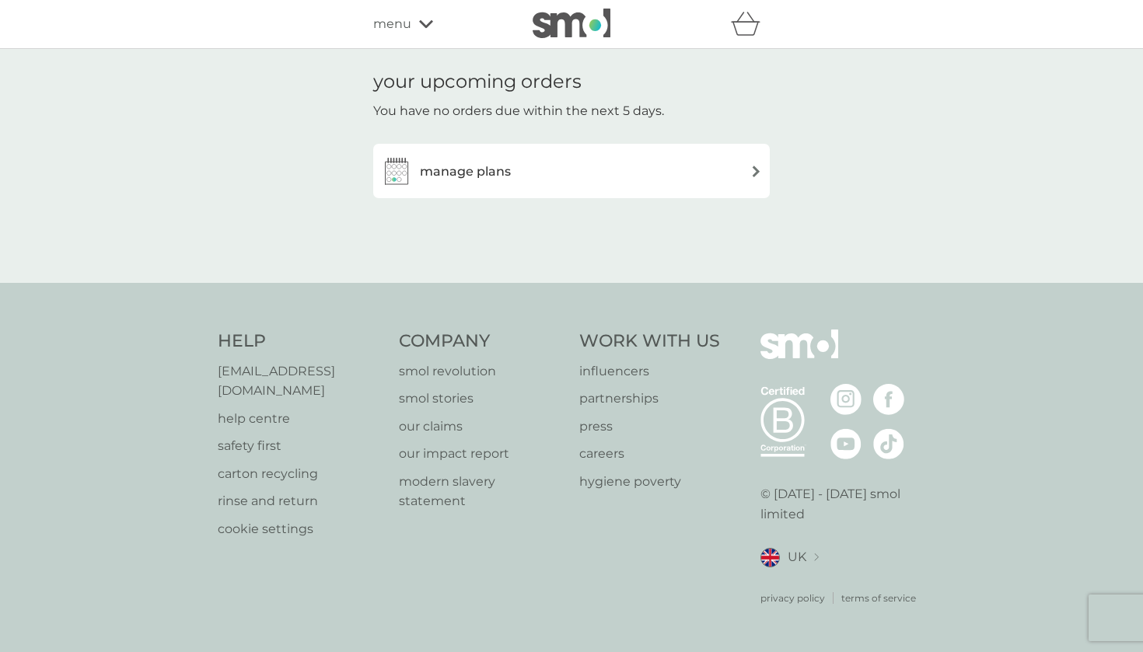
click at [412, 180] on div "manage plans" at bounding box center [461, 172] width 99 height 20
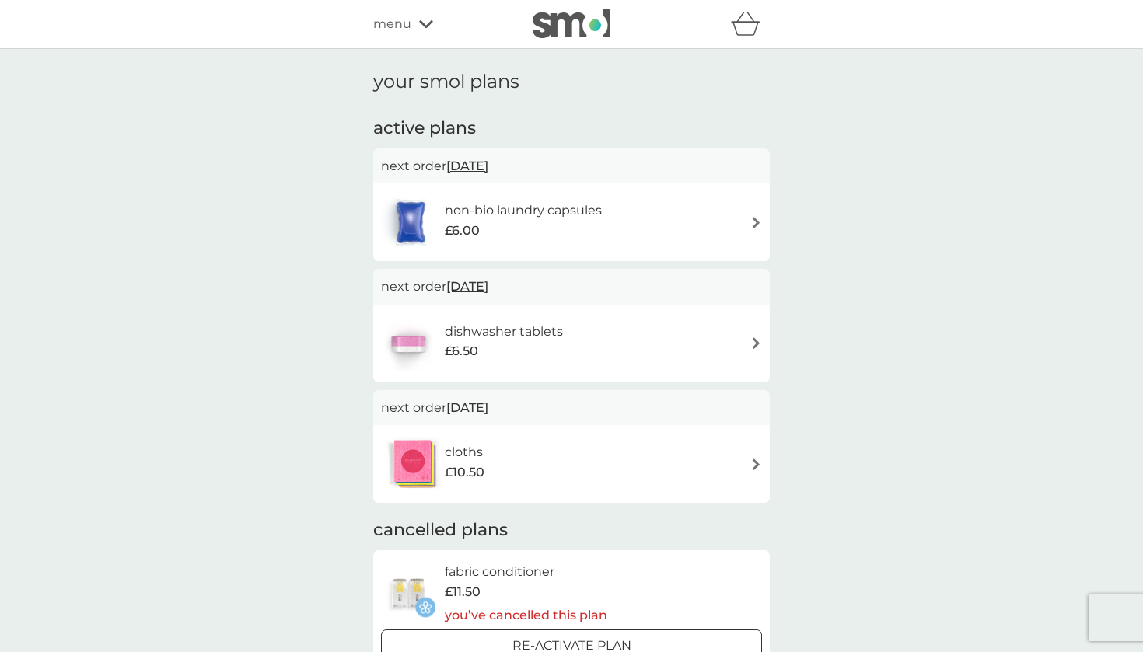
click at [394, 21] on span "menu" at bounding box center [392, 24] width 38 height 20
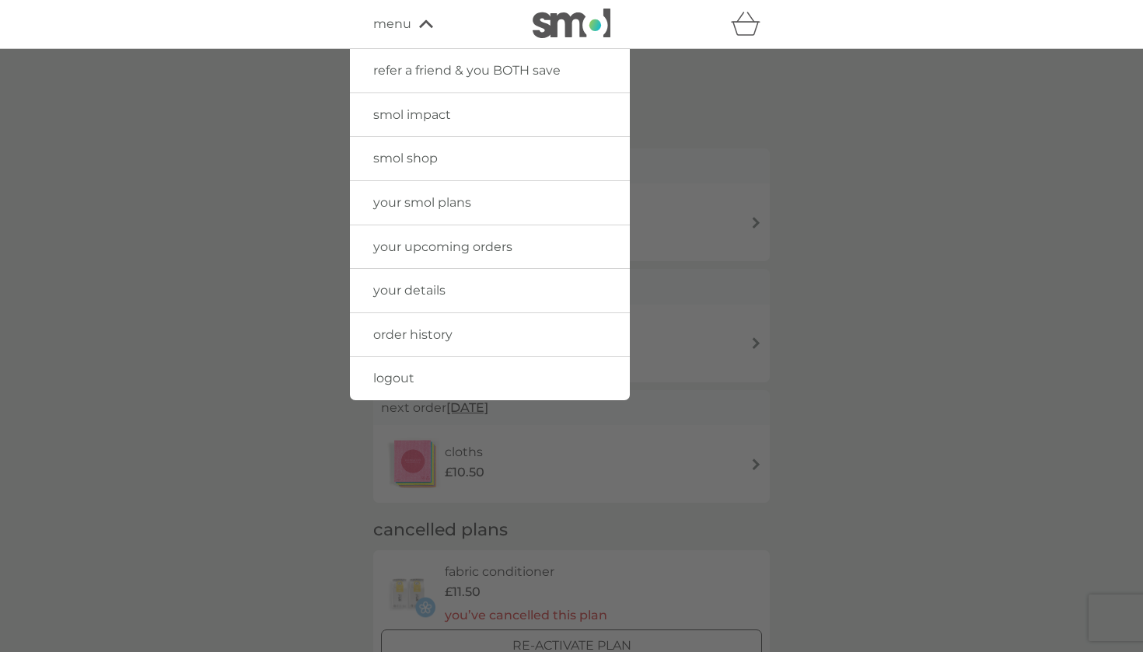
click at [404, 153] on span "smol shop" at bounding box center [405, 158] width 65 height 15
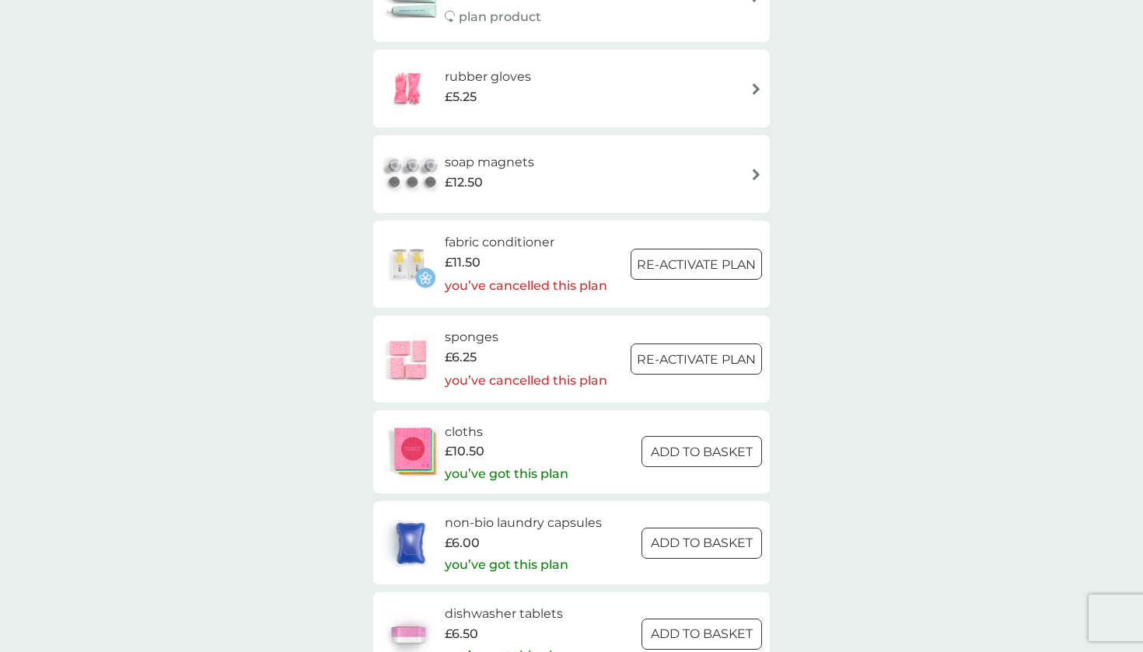
scroll to position [2051, 0]
click at [488, 154] on h6 "soap magnets" at bounding box center [489, 164] width 89 height 20
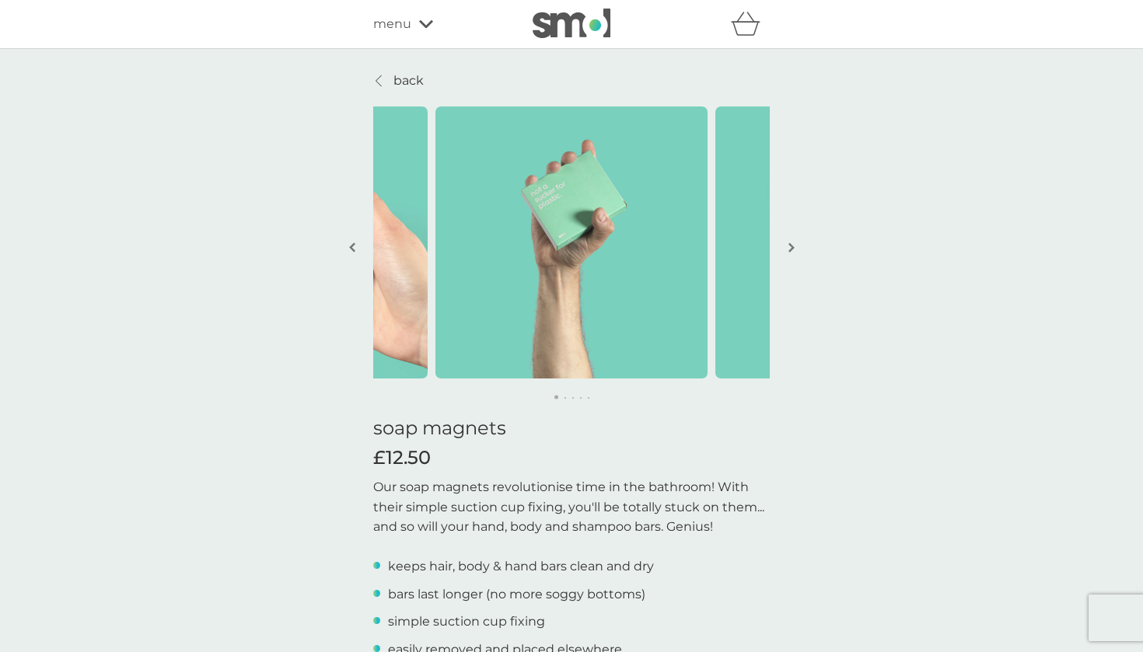
click at [791, 243] on img "button" at bounding box center [791, 248] width 6 height 12
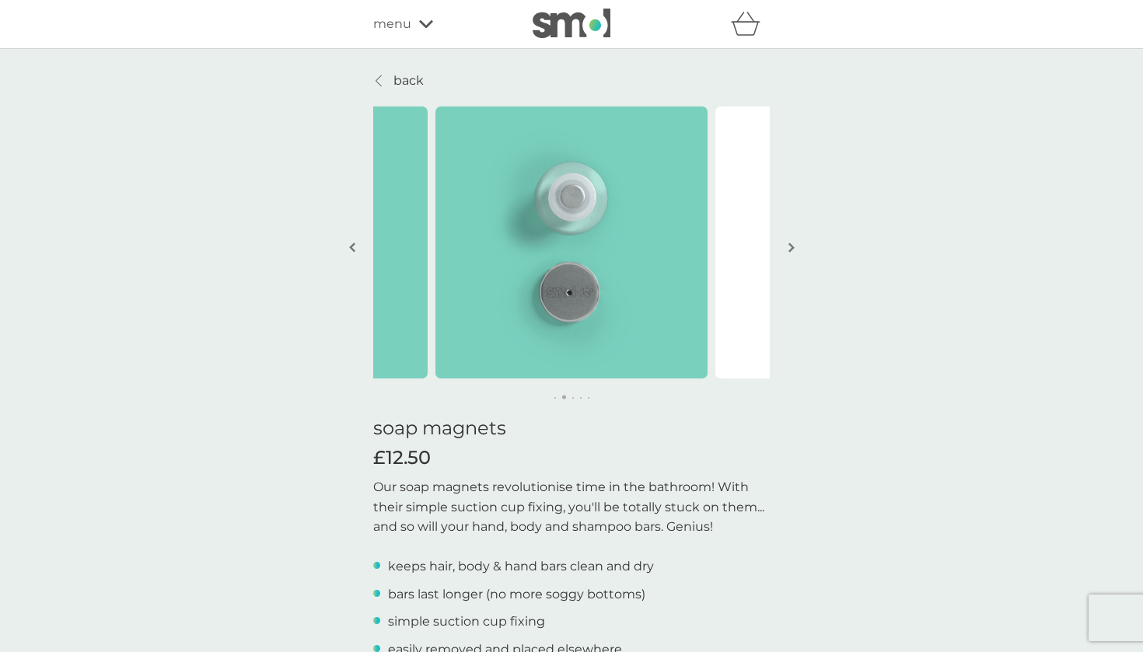
click at [791, 243] on img "button" at bounding box center [791, 248] width 6 height 12
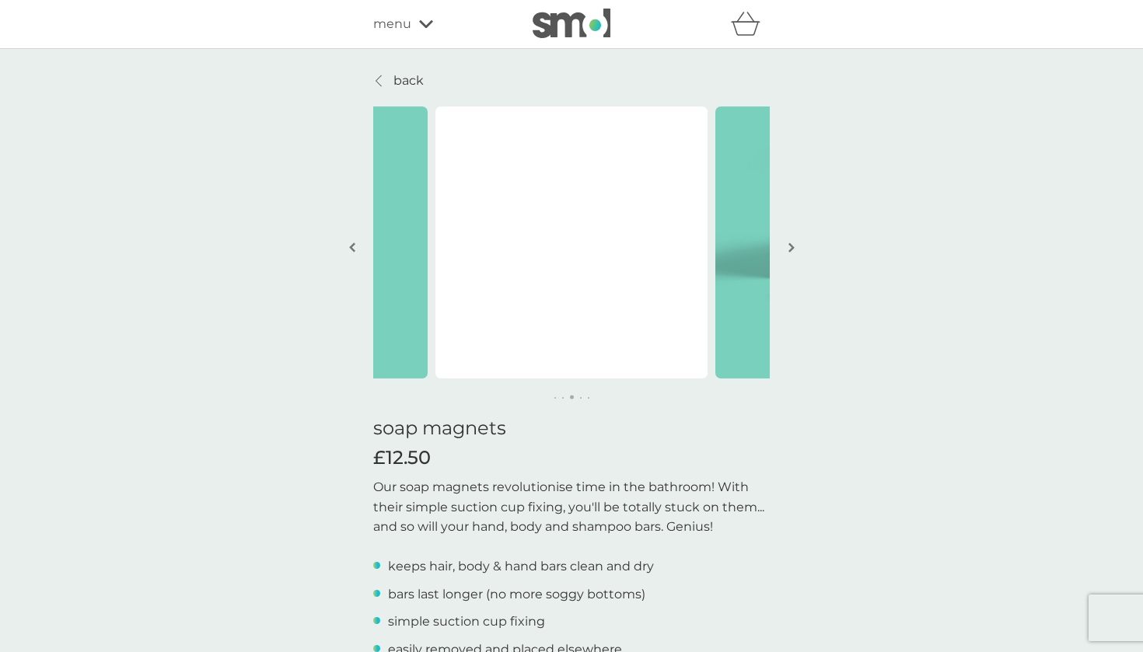
click at [349, 253] on button "button" at bounding box center [352, 249] width 12 height 78
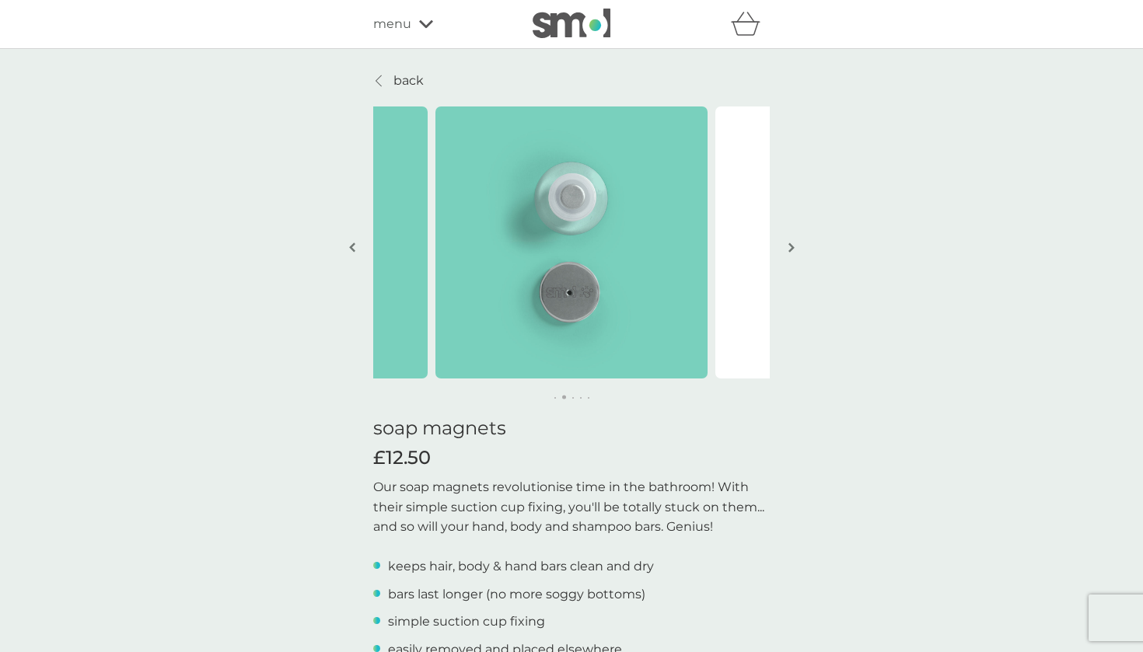
click at [349, 253] on button "button" at bounding box center [352, 249] width 12 height 78
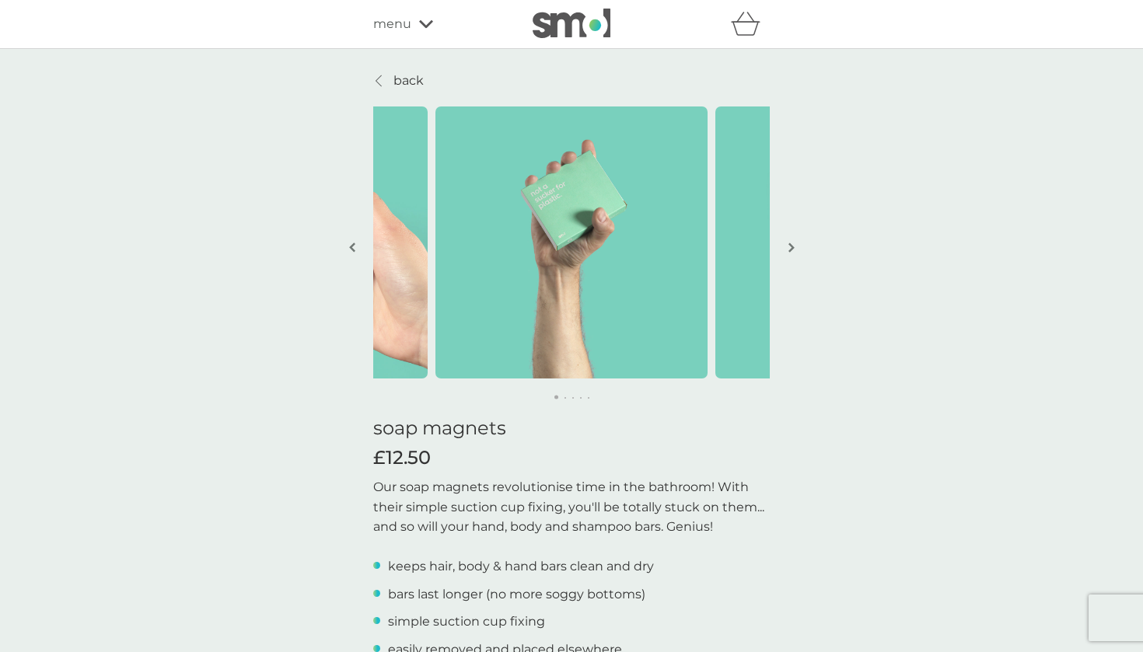
click at [349, 253] on button "button" at bounding box center [352, 249] width 12 height 78
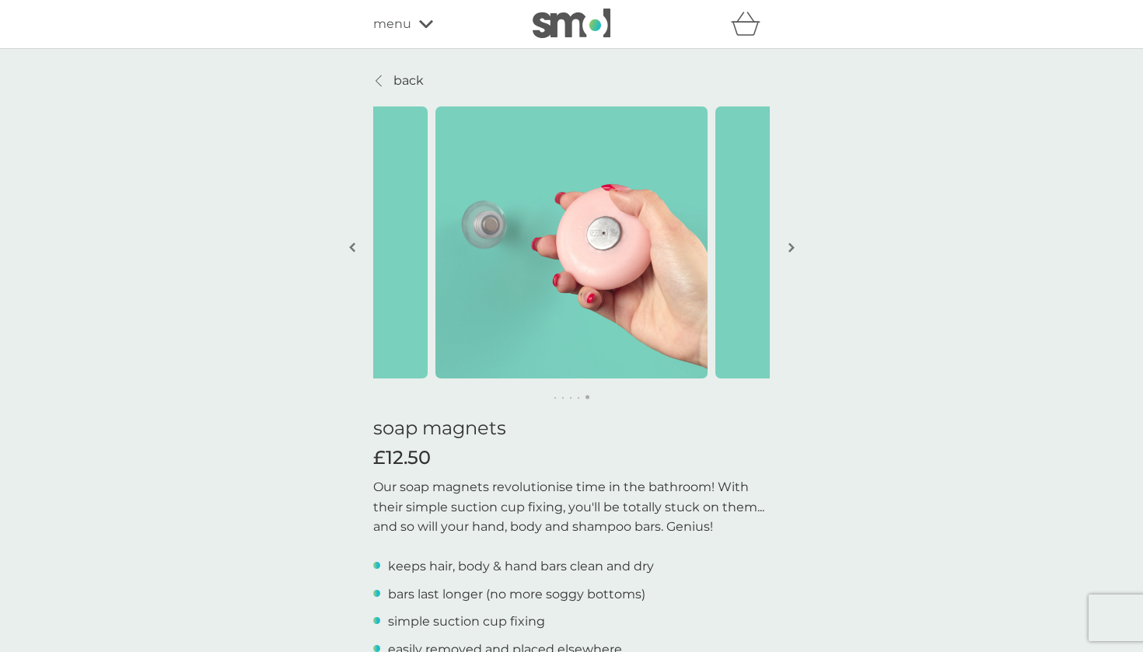
click at [353, 250] on img "button" at bounding box center [352, 248] width 6 height 12
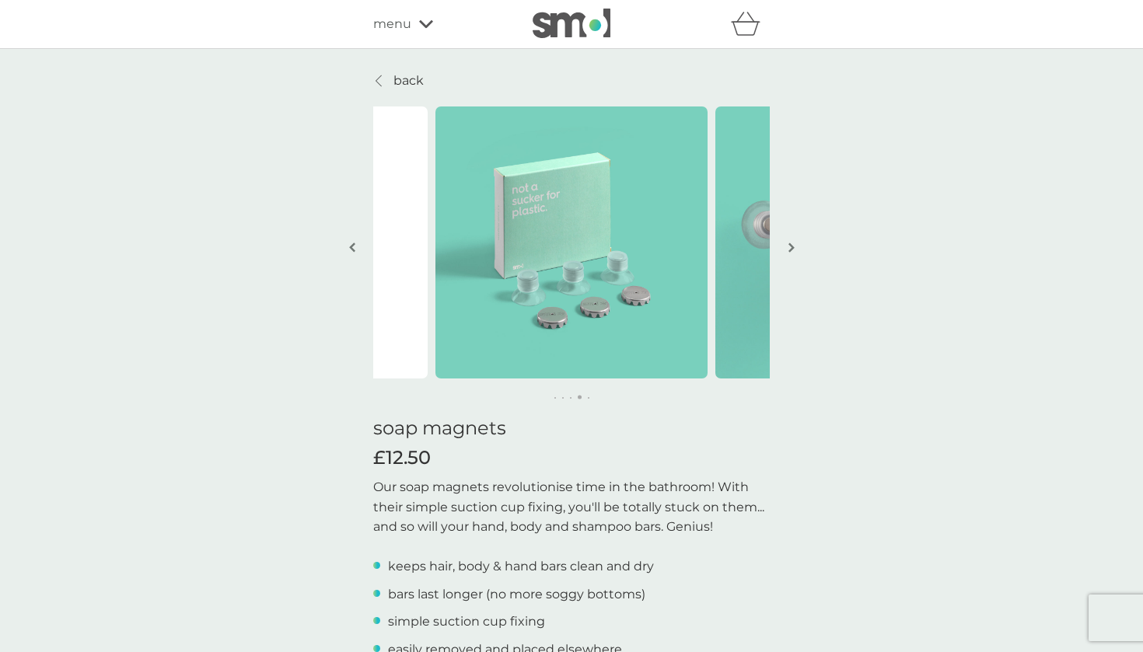
click at [353, 250] on img "button" at bounding box center [352, 248] width 6 height 12
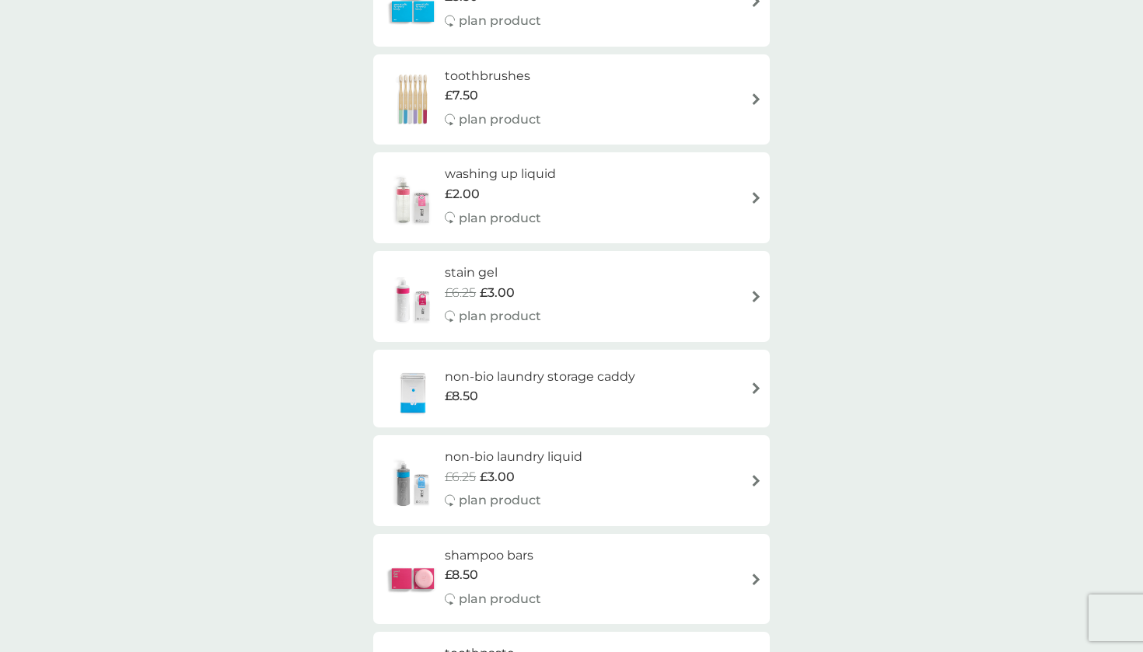
scroll to position [1390, 0]
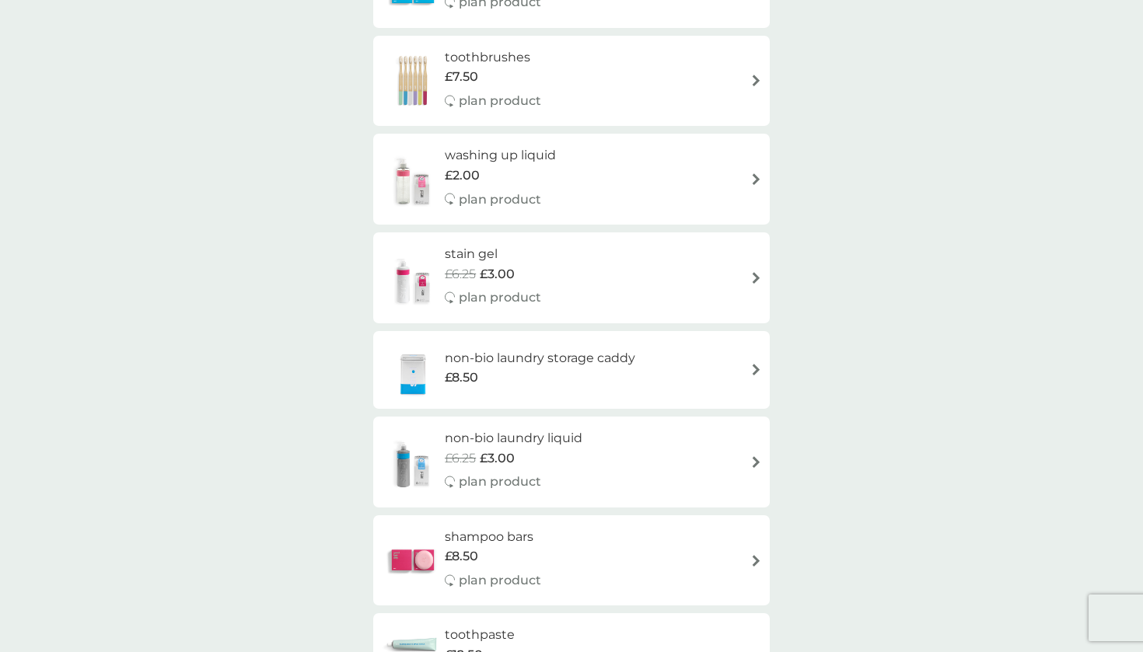
click at [462, 166] on span "£2.00" at bounding box center [462, 176] width 35 height 20
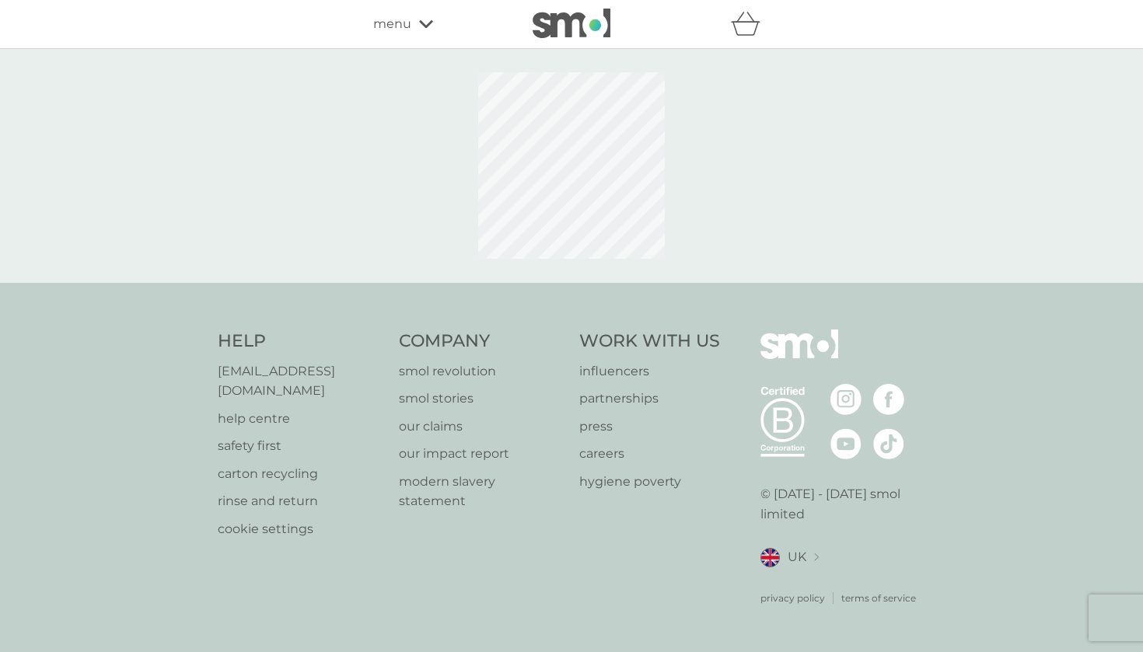
select select "112"
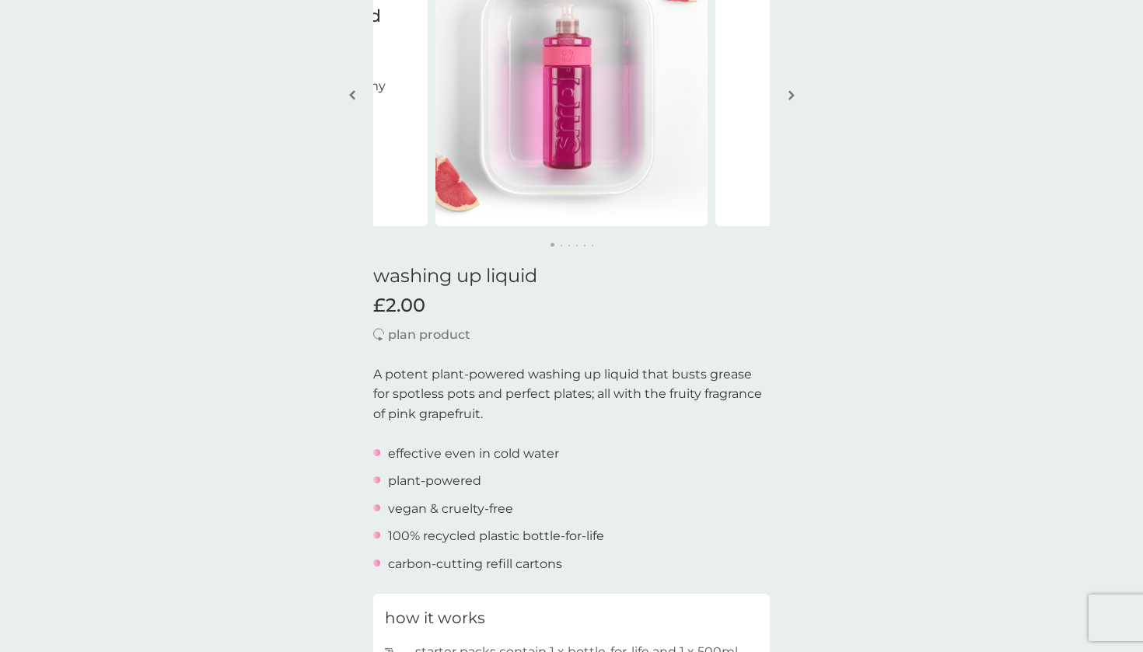
scroll to position [175, 0]
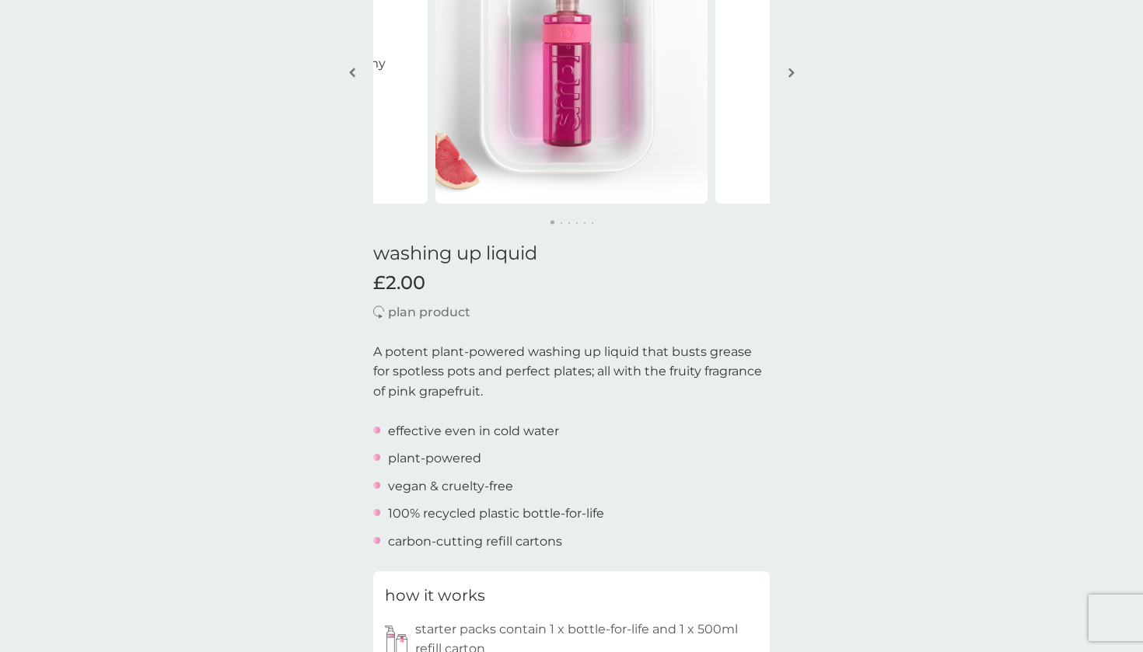
click at [793, 73] on img "button" at bounding box center [791, 73] width 6 height 12
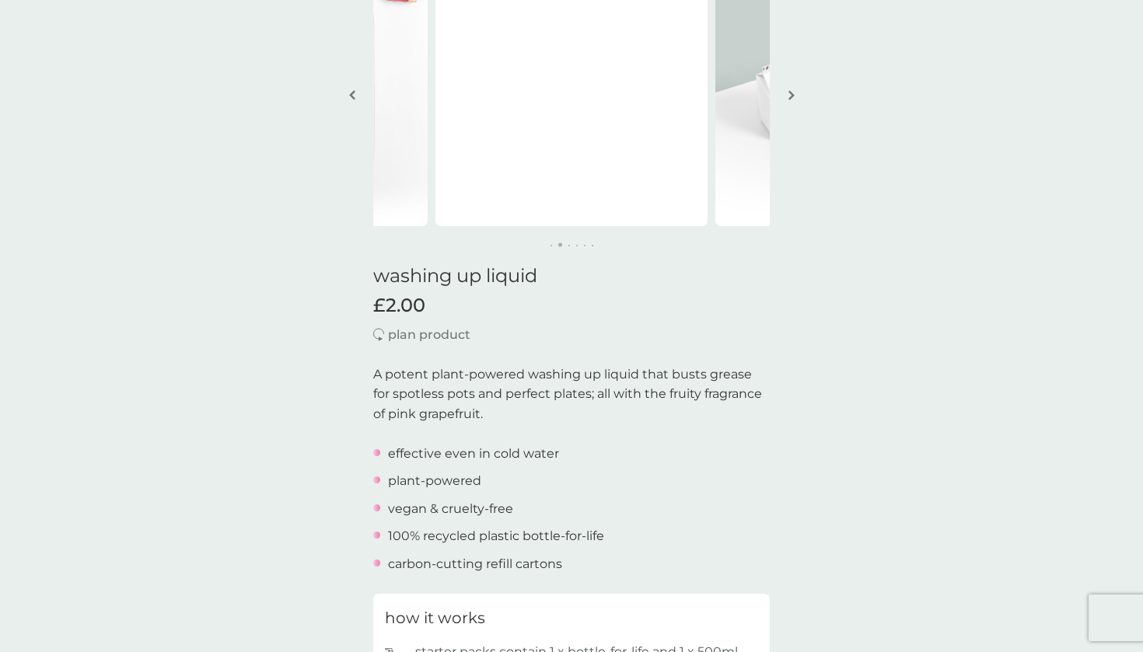
scroll to position [135, 0]
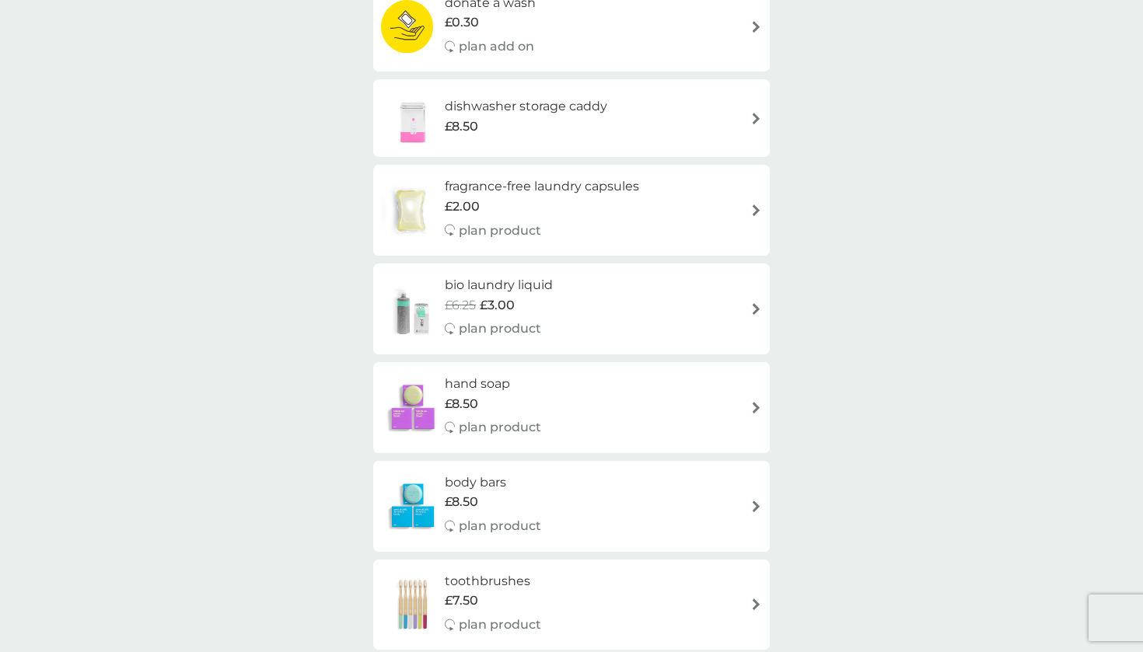
scroll to position [419, 0]
